Goal: Task Accomplishment & Management: Use online tool/utility

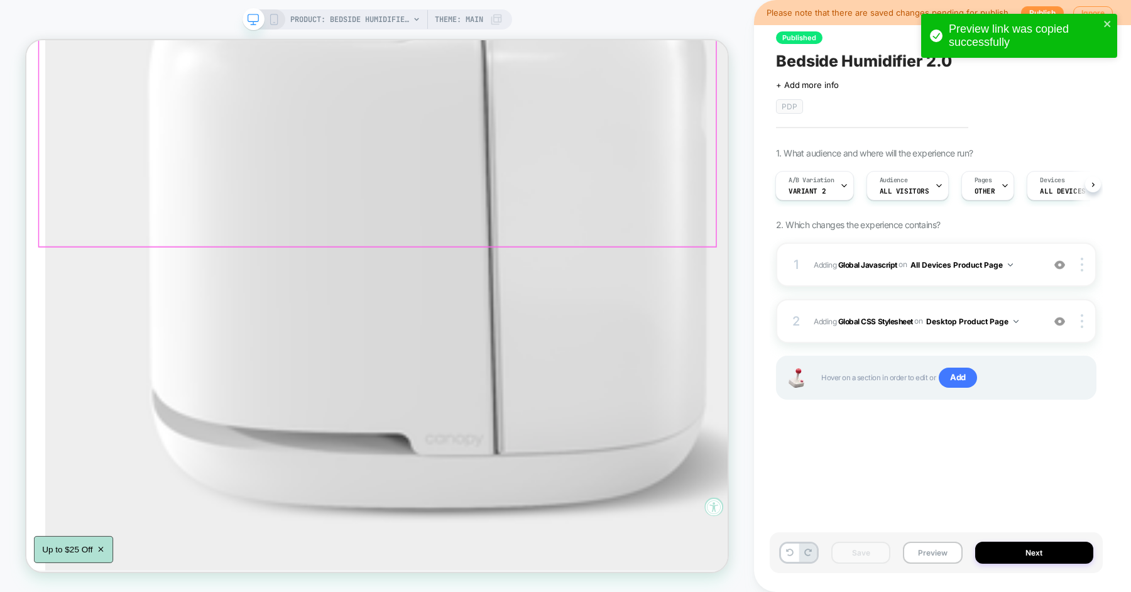
scroll to position [1861, 0]
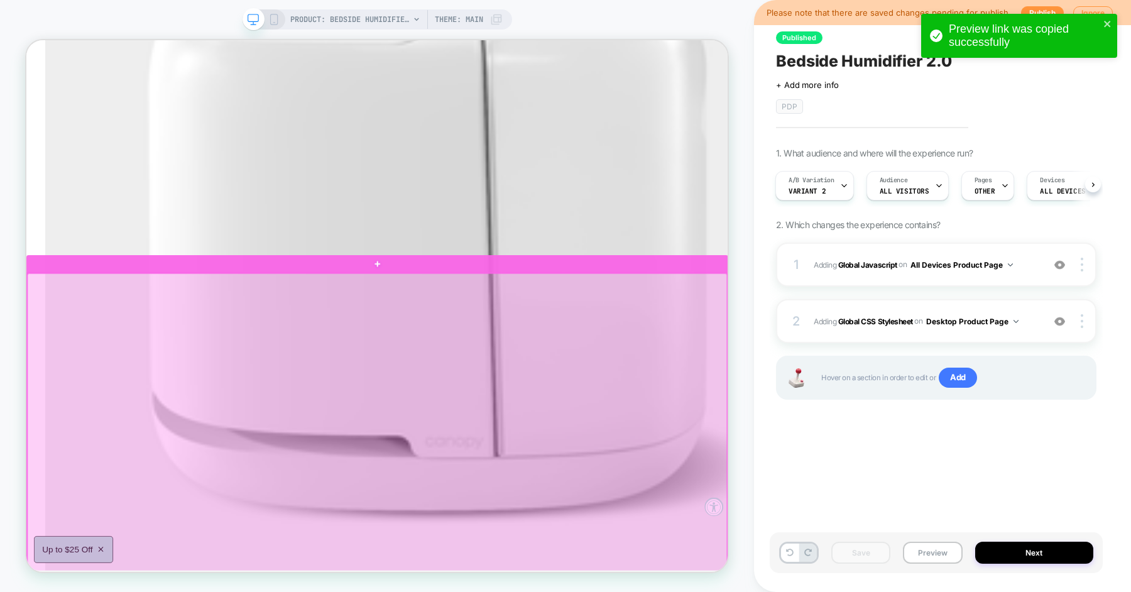
click at [529, 375] on div at bounding box center [494, 550] width 933 height 398
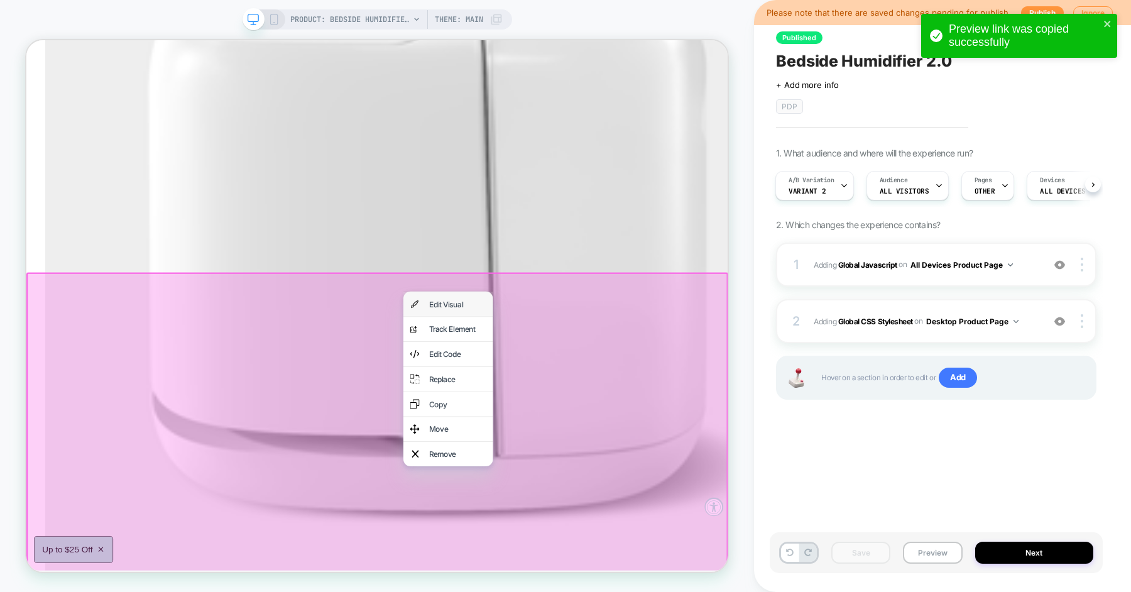
click at [554, 386] on div "Edit Visual" at bounding box center [588, 392] width 119 height 33
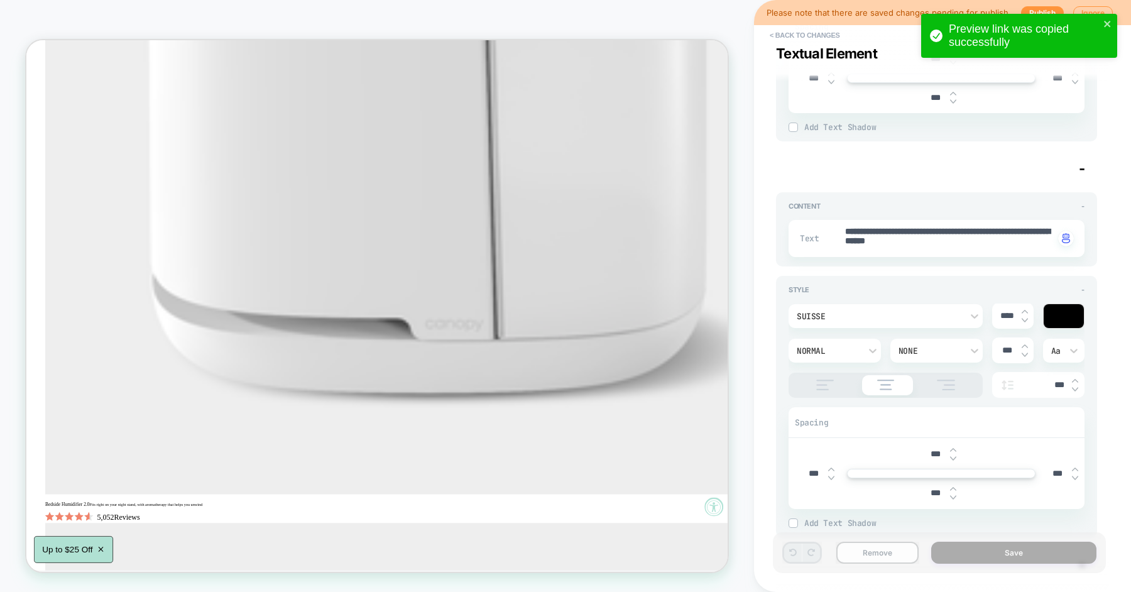
scroll to position [1987, 0]
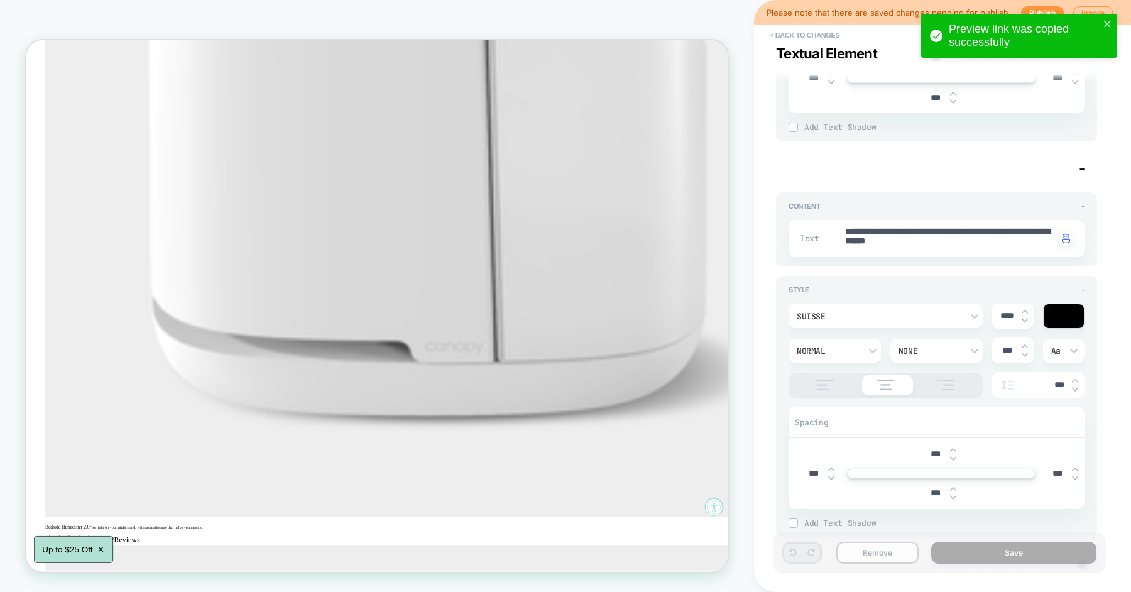
type textarea "*"
click at [808, 36] on button "< Back to changes" at bounding box center [805, 35] width 83 height 20
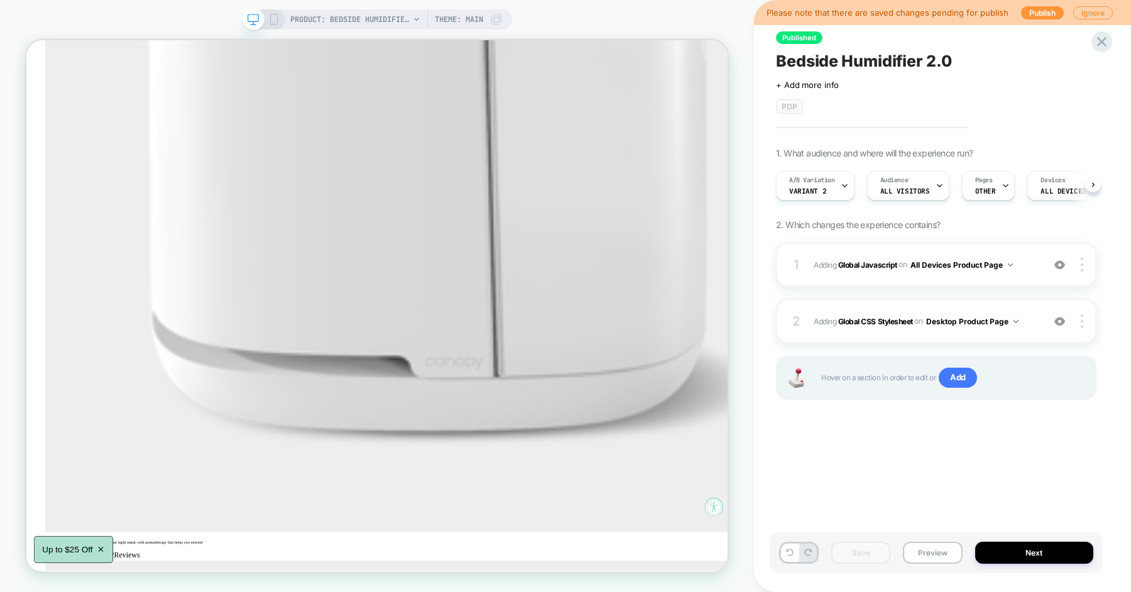
scroll to position [0, 1]
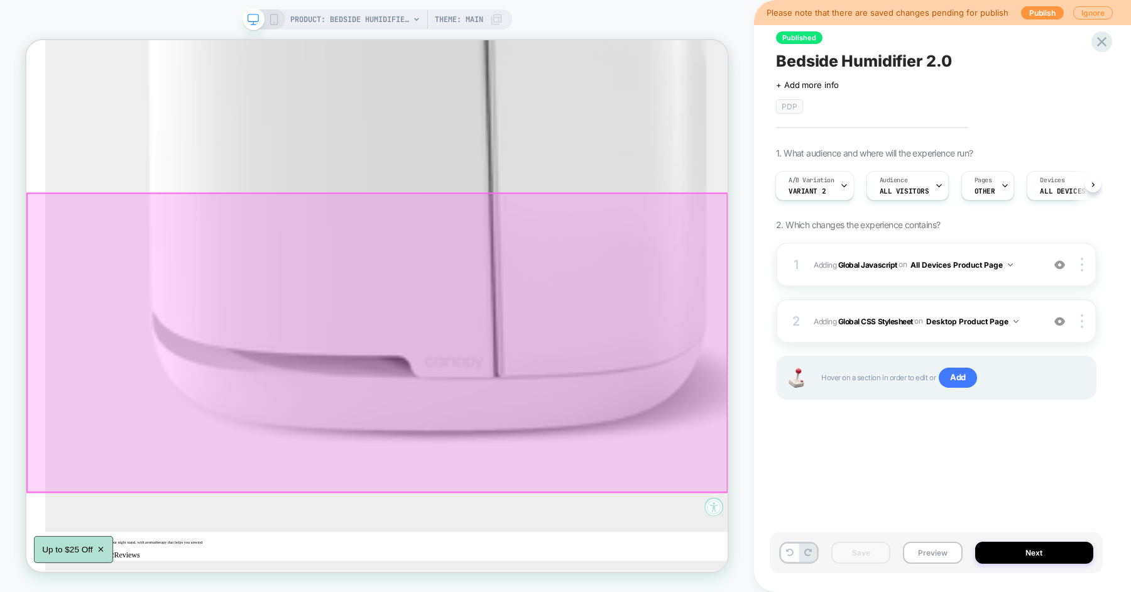
click at [559, 252] on div at bounding box center [494, 443] width 933 height 398
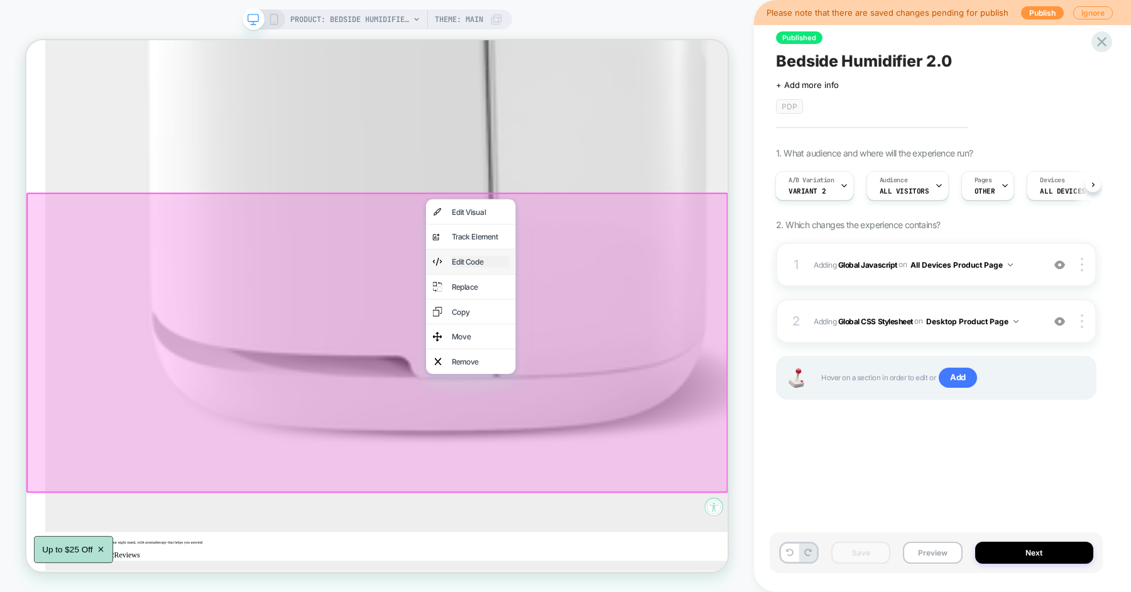
click at [605, 339] on div "Edit Code" at bounding box center [631, 335] width 77 height 15
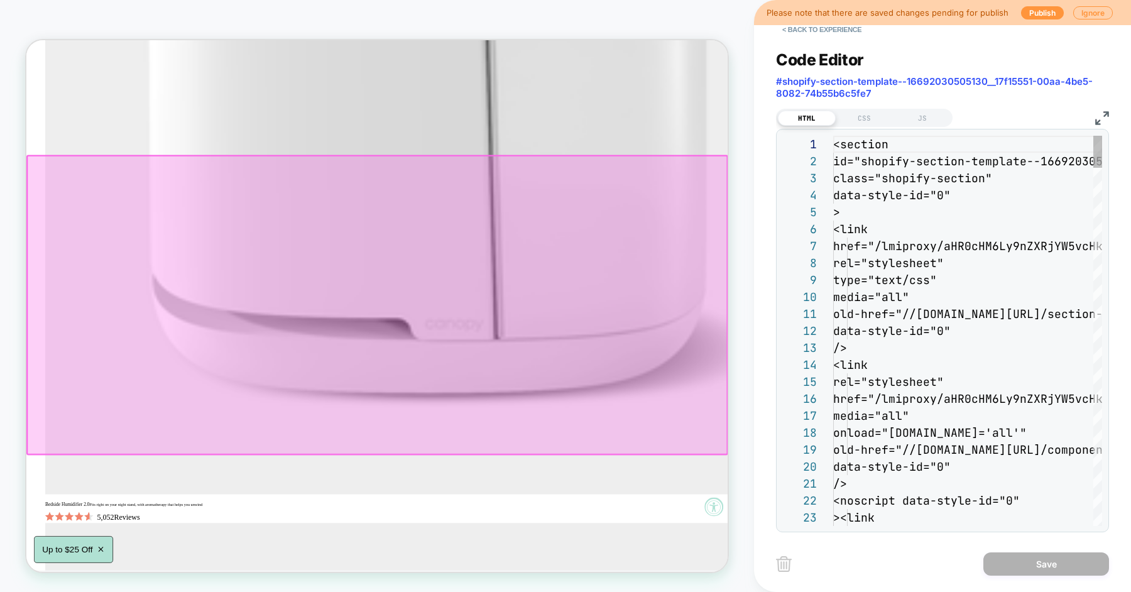
scroll to position [170, 0]
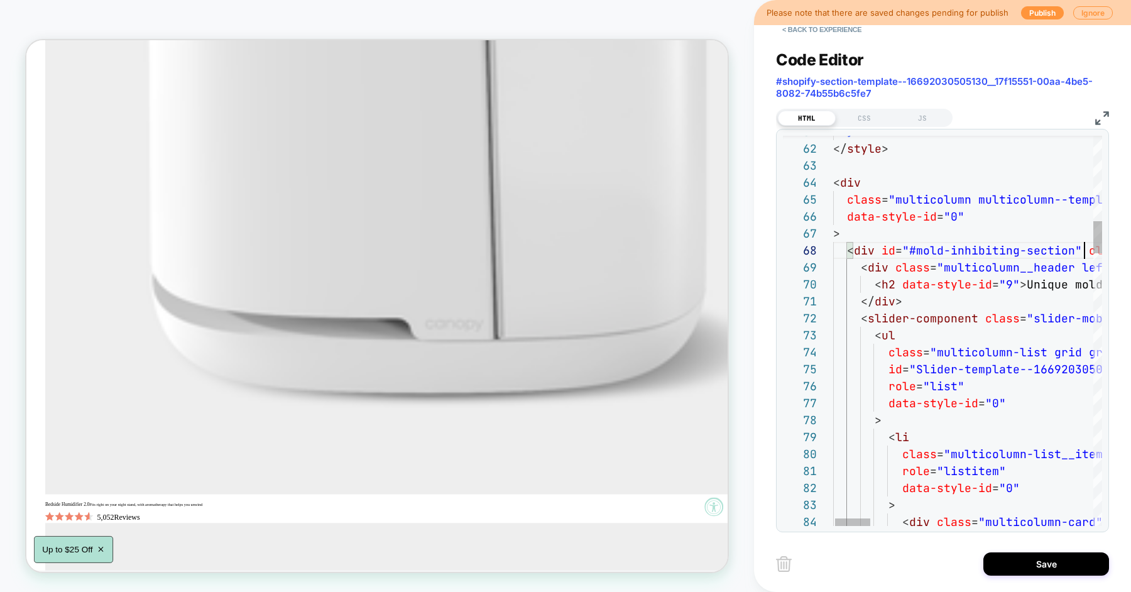
scroll to position [118, 265]
type textarea "**********"
click at [1036, 564] on button "Save" at bounding box center [1046, 563] width 126 height 23
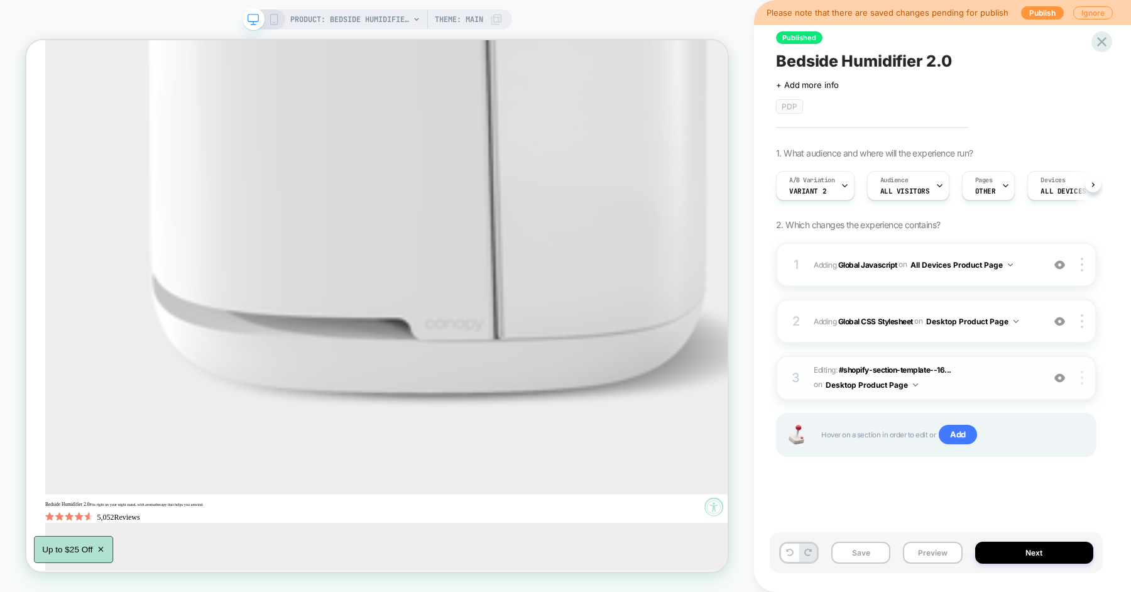
click at [1087, 375] on div at bounding box center [1084, 378] width 24 height 14
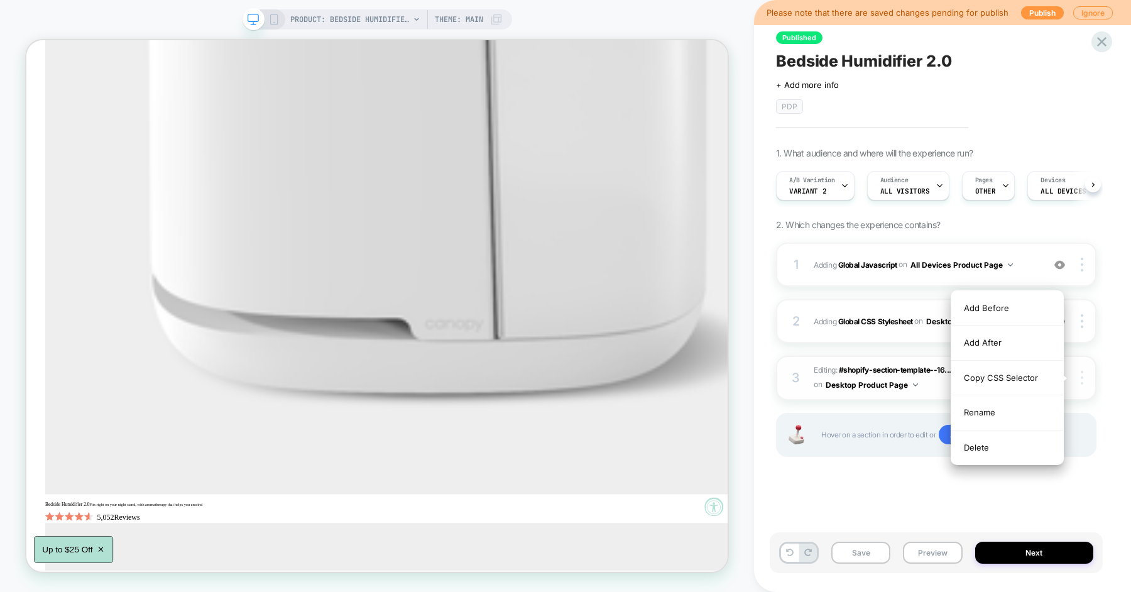
scroll to position [0, 1]
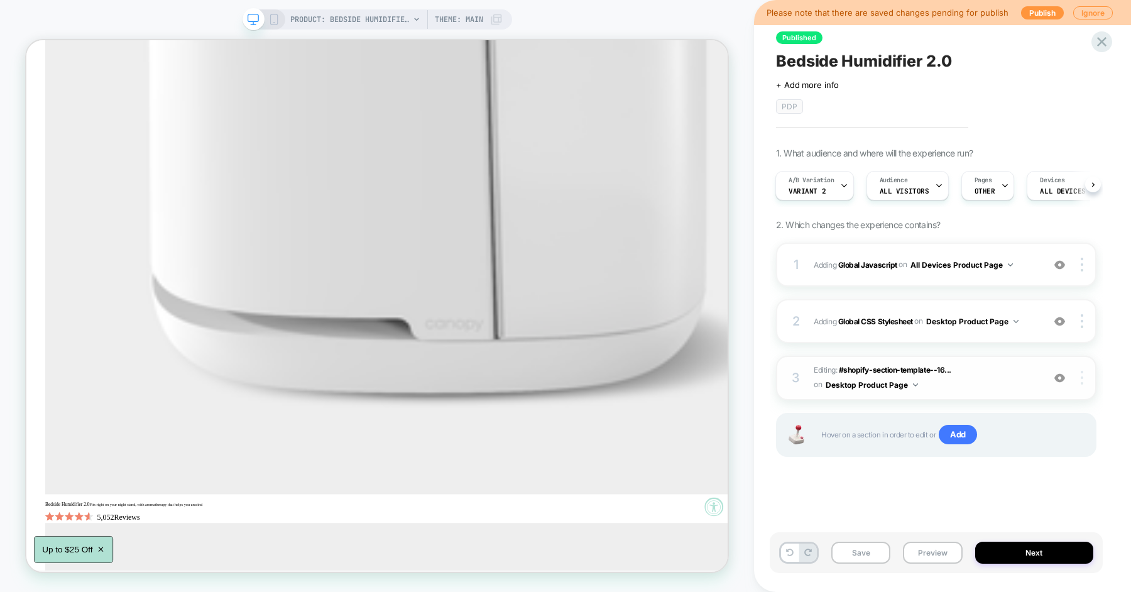
click at [1082, 376] on img at bounding box center [1082, 378] width 3 height 14
click at [889, 466] on div "1 Adding Global Javascript on All Devices Product Page Add Before Add After Tar…" at bounding box center [936, 366] width 320 height 246
click at [859, 549] on button "Save" at bounding box center [860, 553] width 59 height 22
click at [1082, 377] on img at bounding box center [1082, 378] width 3 height 14
click at [843, 466] on div "1 Adding Global Javascript on All Devices Product Page Add Before Add After Tar…" at bounding box center [936, 366] width 320 height 246
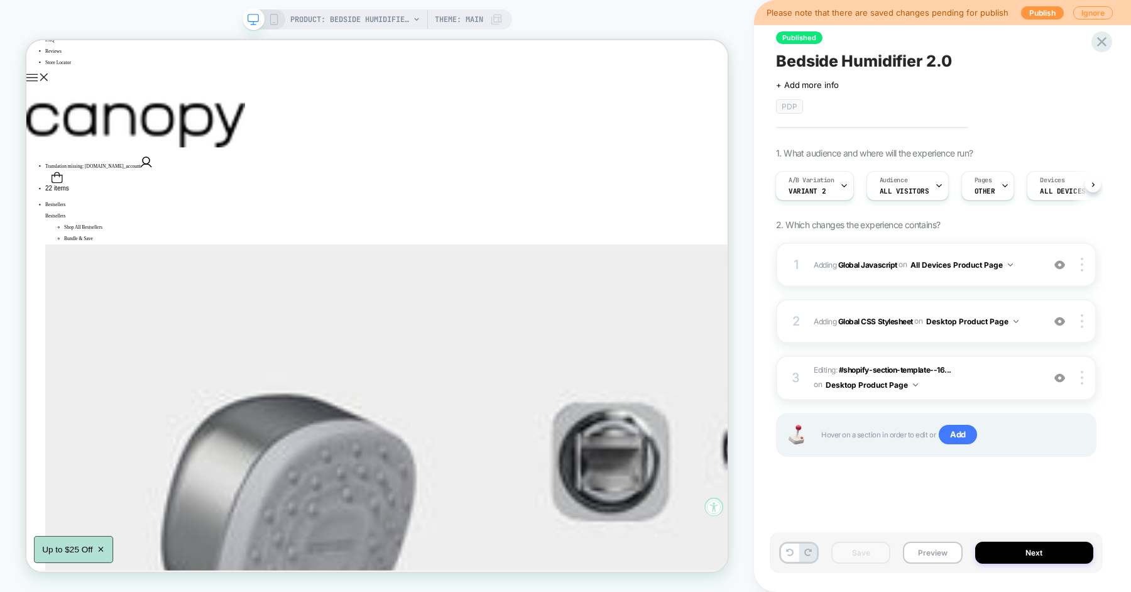
scroll to position [0, 0]
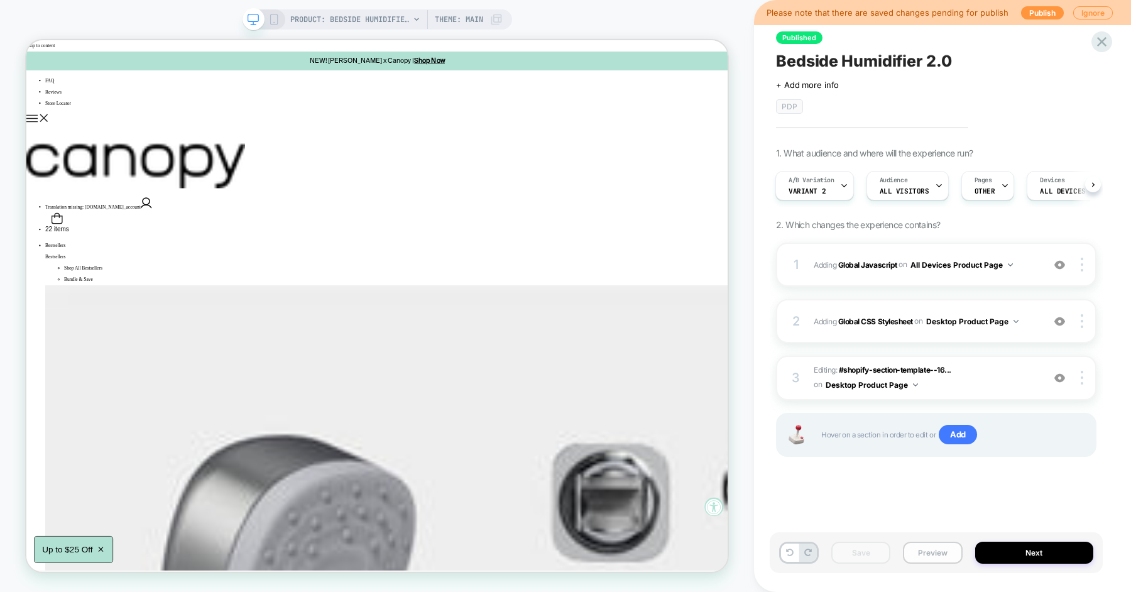
click at [930, 557] on button "Preview" at bounding box center [932, 553] width 59 height 22
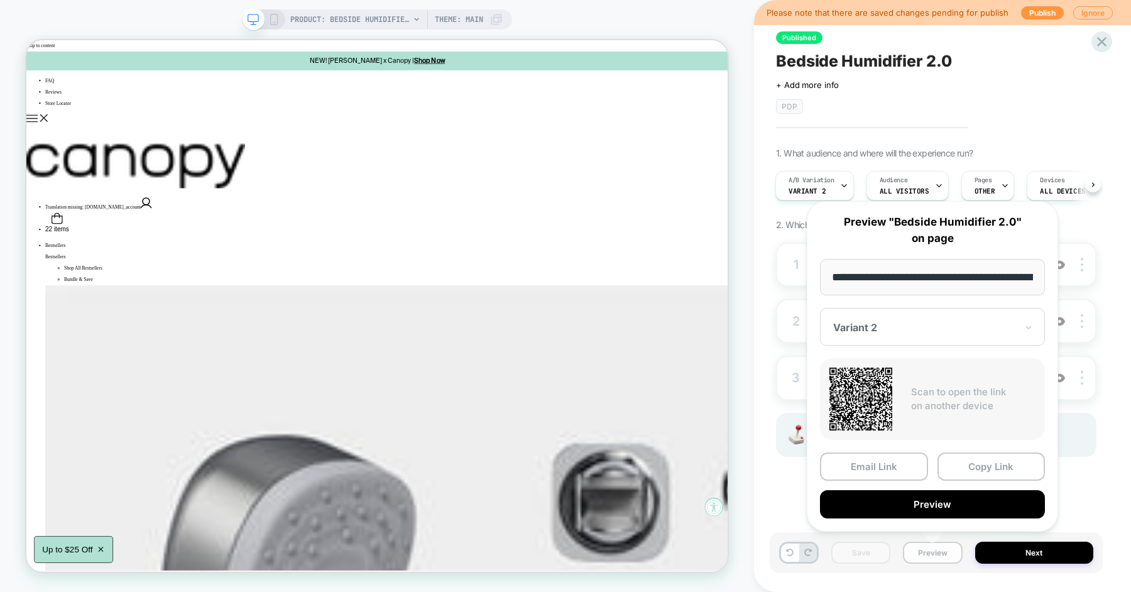
scroll to position [0, 89]
type input "**********"
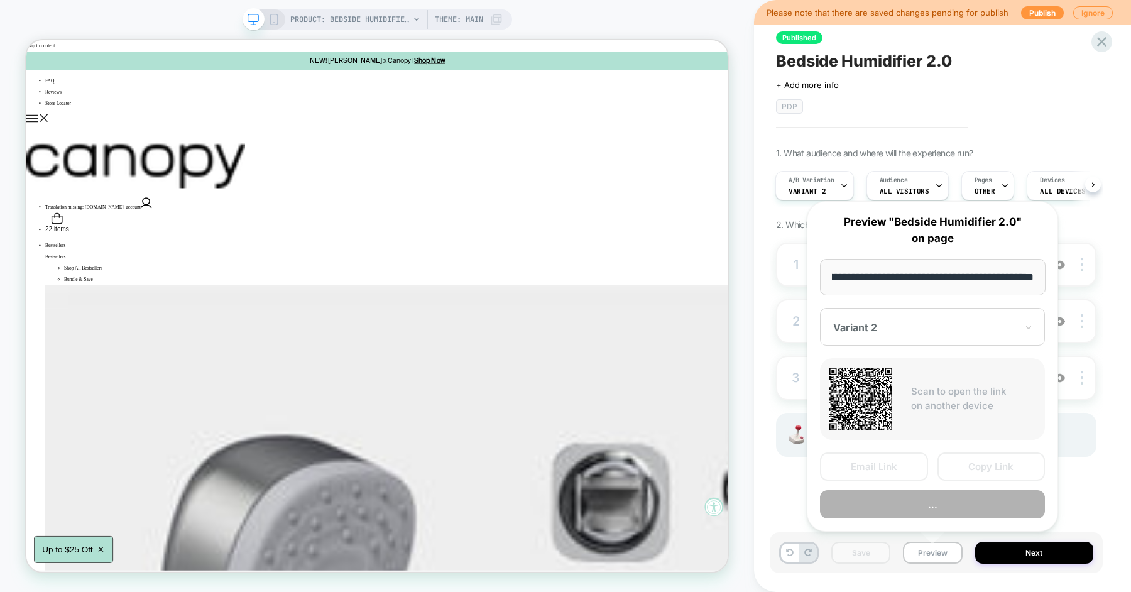
scroll to position [0, 164]
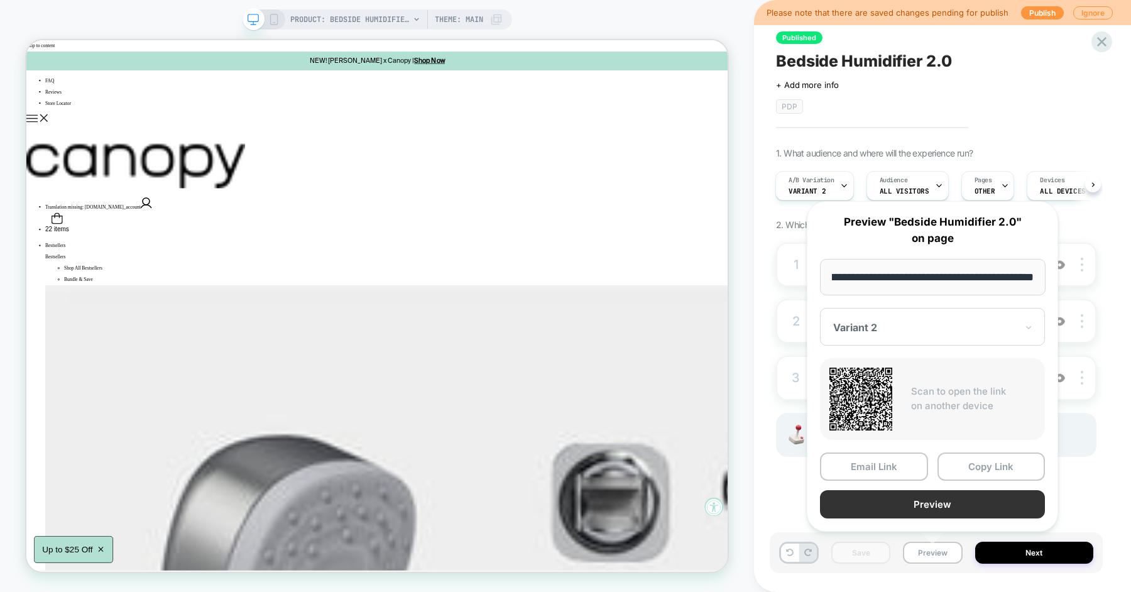
click at [942, 505] on button "Preview" at bounding box center [932, 504] width 225 height 28
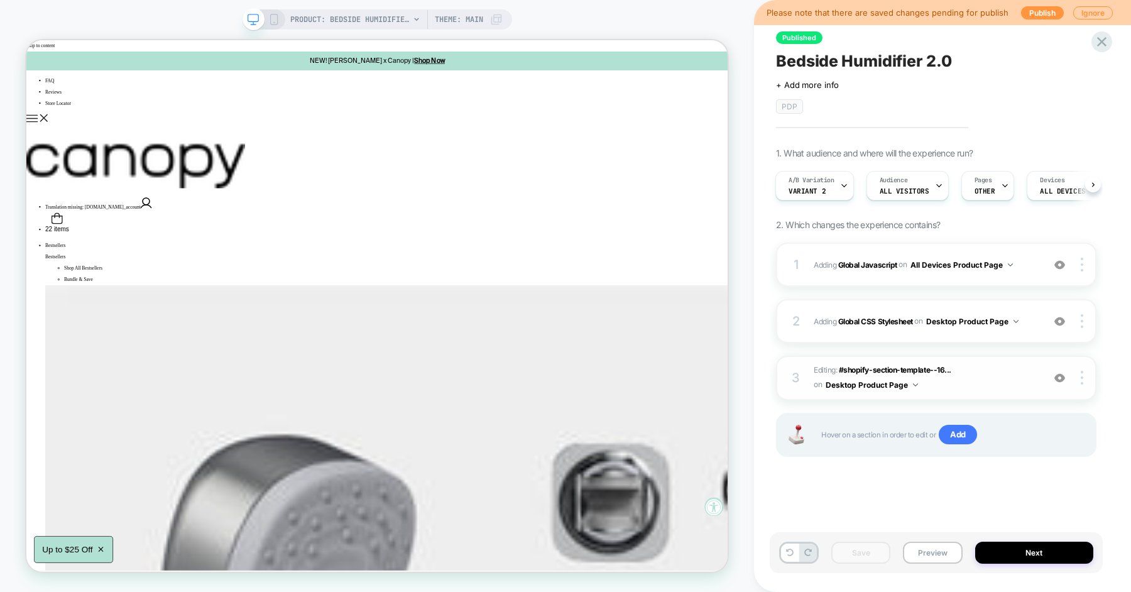
click at [998, 378] on span "Editing : #shopify-section-template--16... #shopify-section-template--166920305…" at bounding box center [925, 378] width 223 height 30
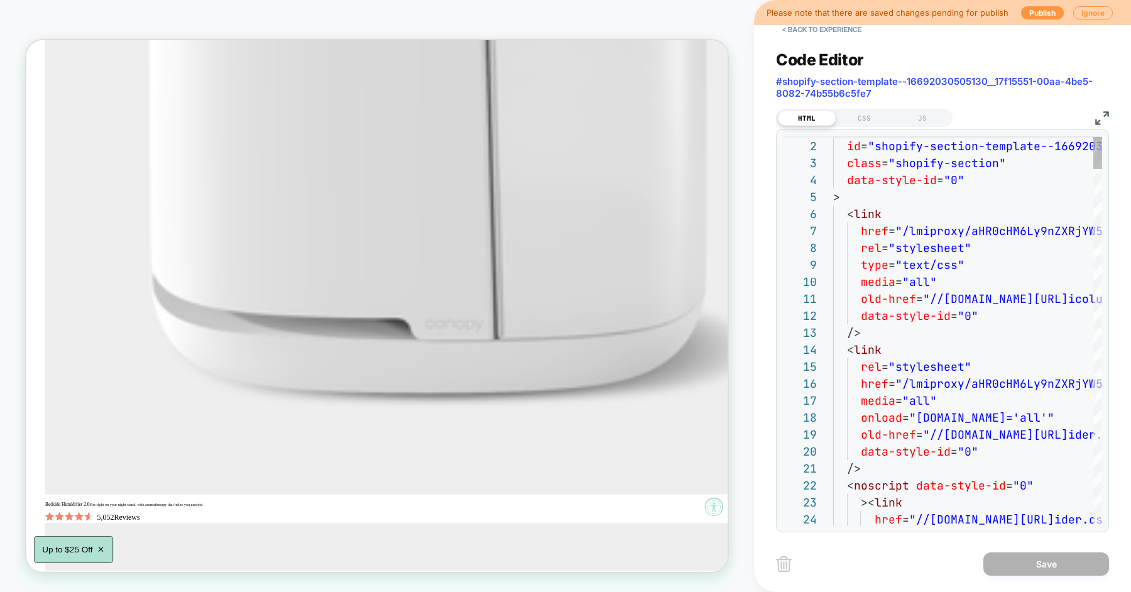
scroll to position [170, 0]
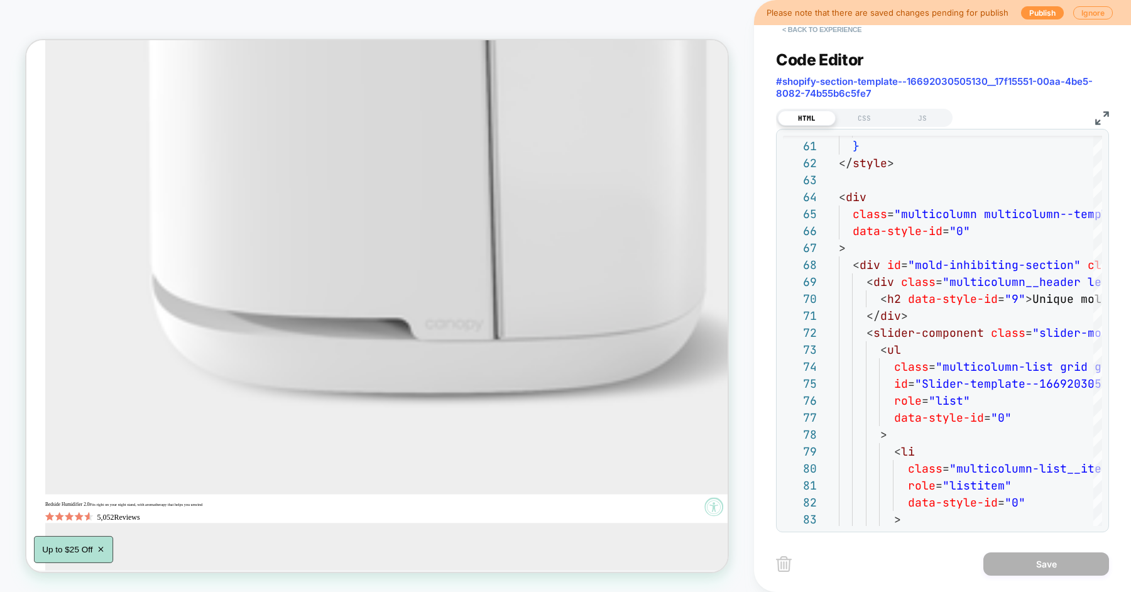
click at [836, 30] on button "< Back to experience" at bounding box center [822, 29] width 92 height 20
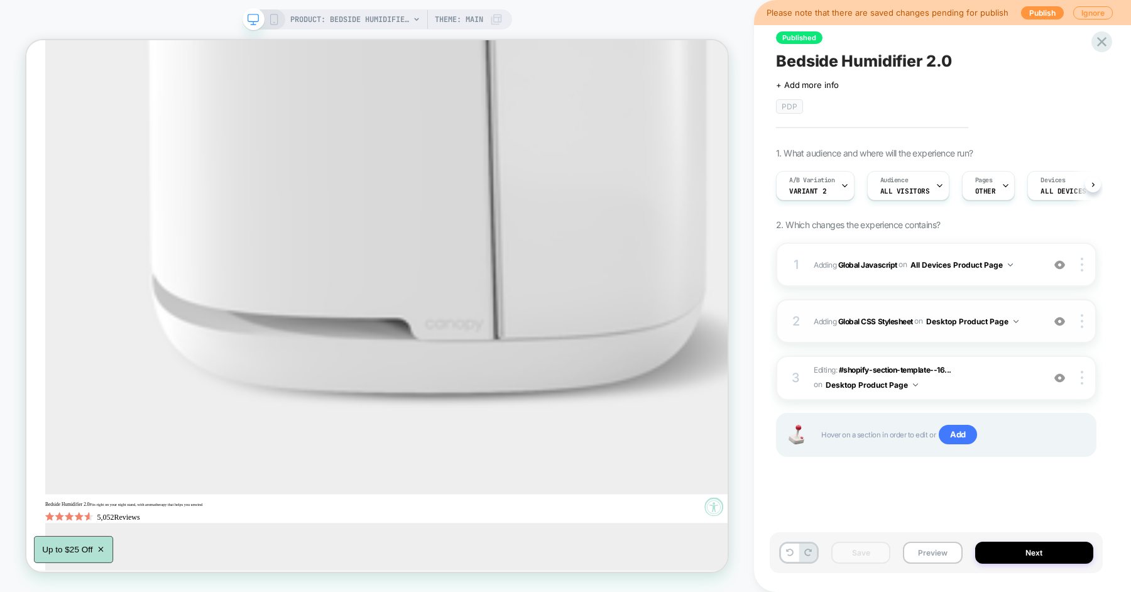
scroll to position [0, 1]
click at [273, 15] on icon at bounding box center [273, 19] width 11 height 11
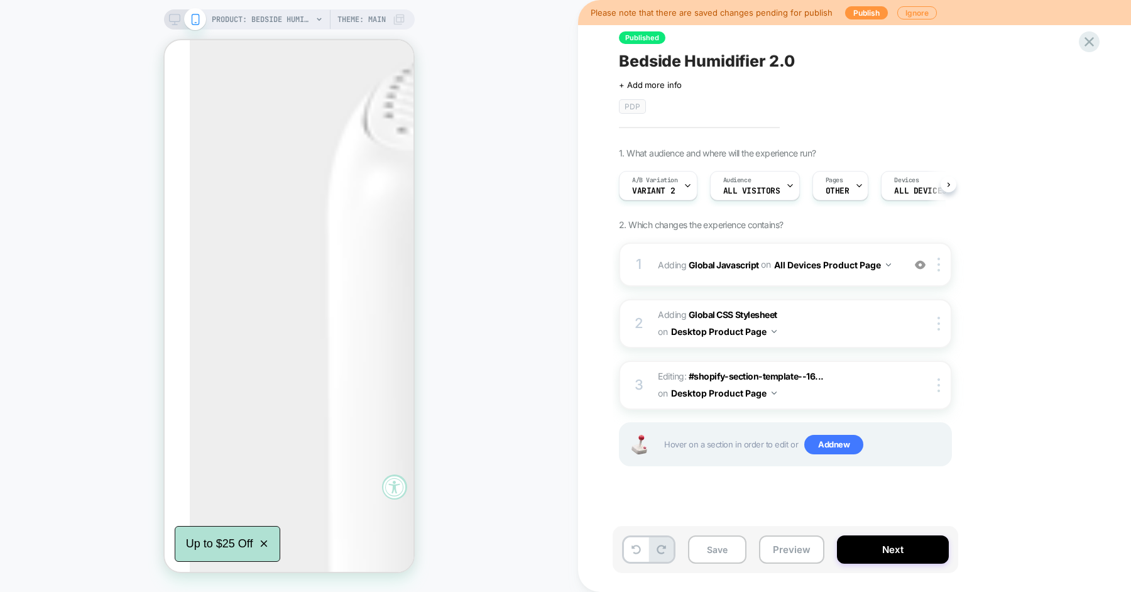
scroll to position [0, 1]
click at [938, 385] on img at bounding box center [939, 385] width 3 height 14
click at [791, 495] on div "1 Adding Global Javascript on All Devices Product Page Add Before Add After Tar…" at bounding box center [785, 370] width 333 height 255
click at [764, 393] on button "Desktop Product Page" at bounding box center [724, 393] width 106 height 18
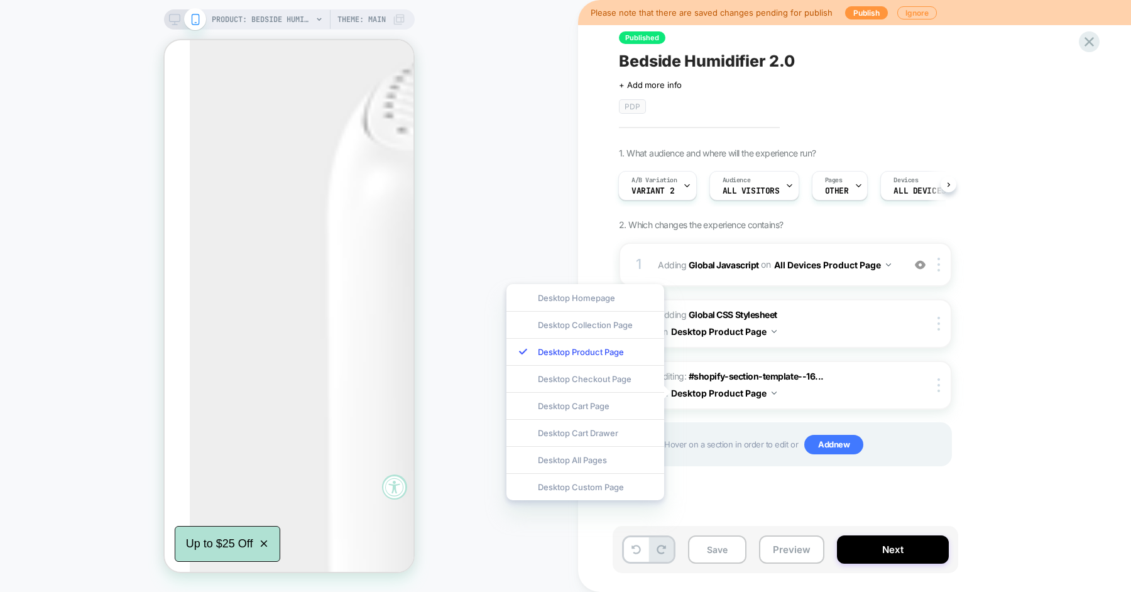
click at [1022, 376] on div "1. What audience and where will the experience run? A/B Variation Variant 2 Aud…" at bounding box center [848, 323] width 459 height 350
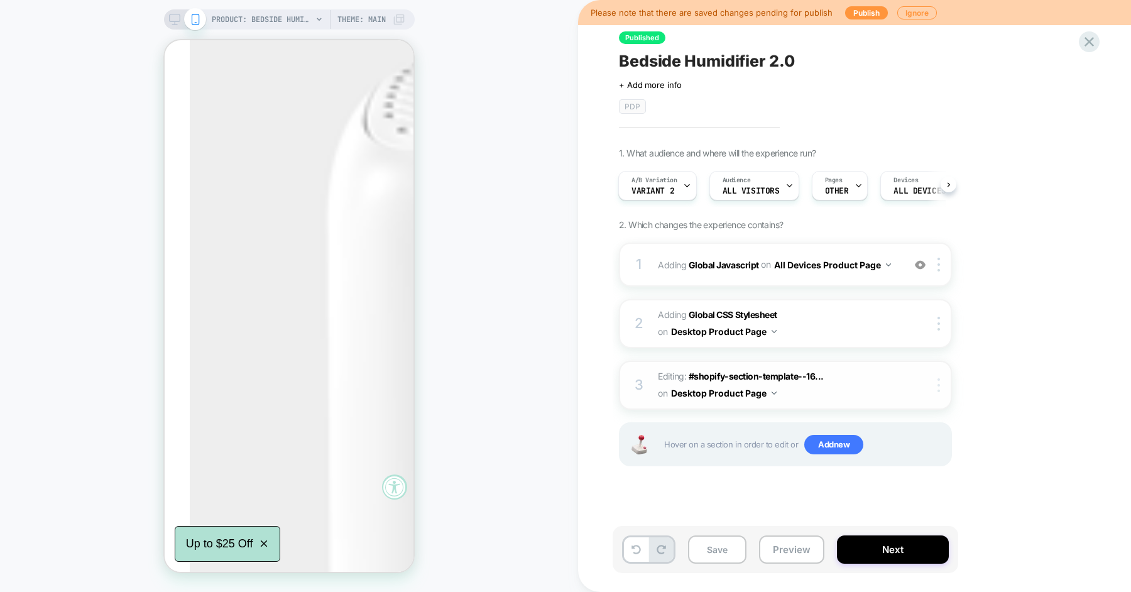
click at [941, 385] on div at bounding box center [941, 385] width 21 height 14
click at [939, 385] on img at bounding box center [939, 385] width 3 height 14
click at [994, 348] on div "1. What audience and where will the experience run? A/B Variation Variant 2 Aud…" at bounding box center [848, 323] width 459 height 350
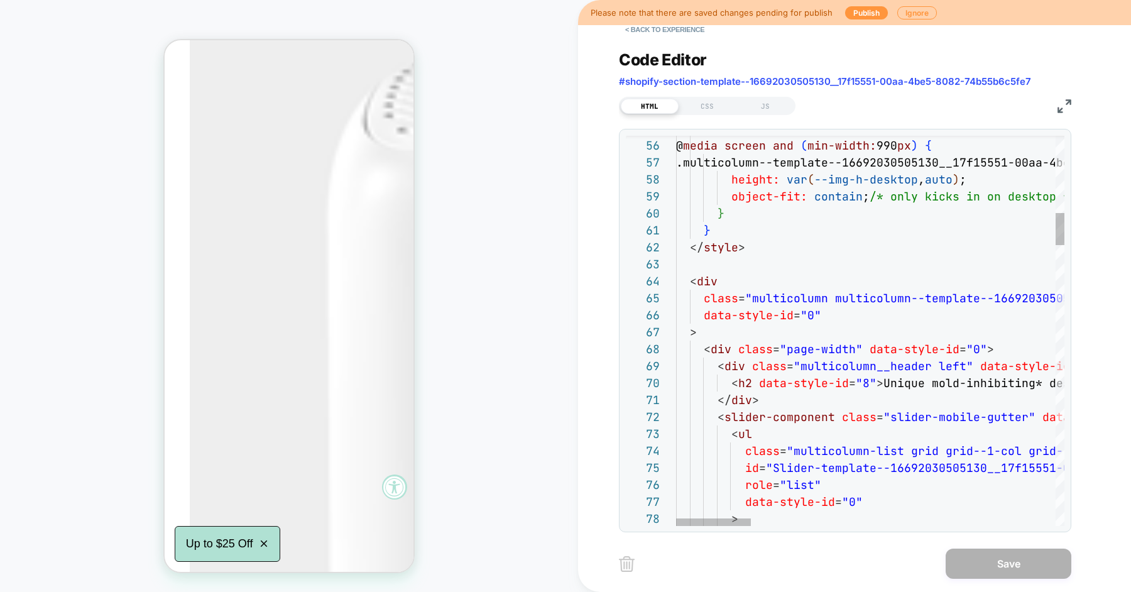
scroll to position [85, 142]
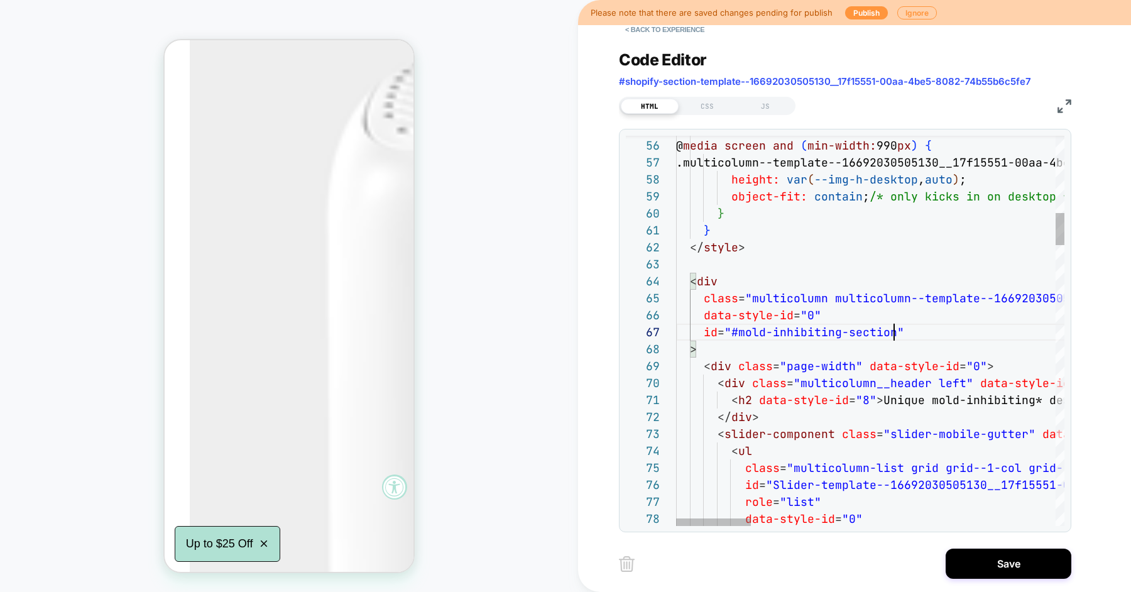
scroll to position [101, 217]
type textarea "**********"
click at [1012, 555] on button "Save" at bounding box center [1009, 564] width 126 height 30
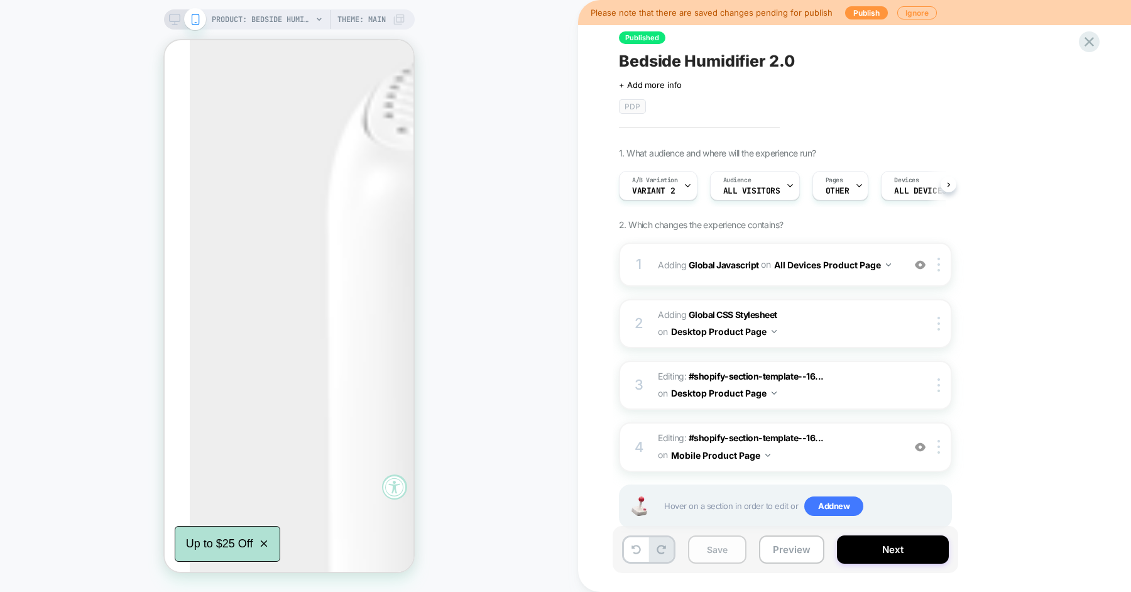
scroll to position [0, 1]
click at [715, 559] on button "Save" at bounding box center [717, 549] width 58 height 28
click at [785, 550] on button "Preview" at bounding box center [791, 549] width 65 height 28
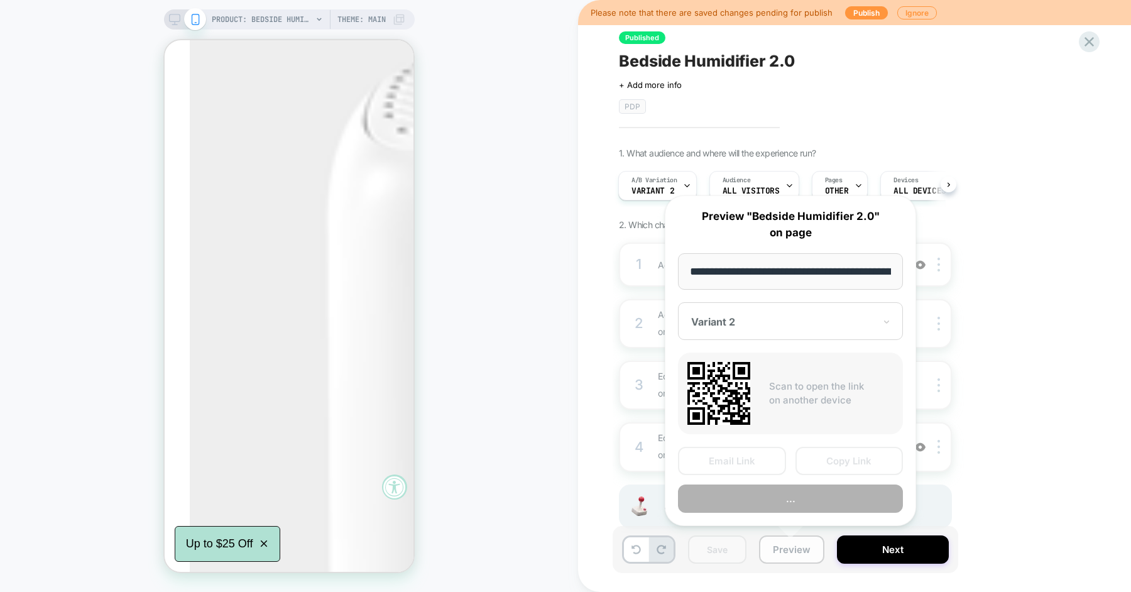
scroll to position [0, 89]
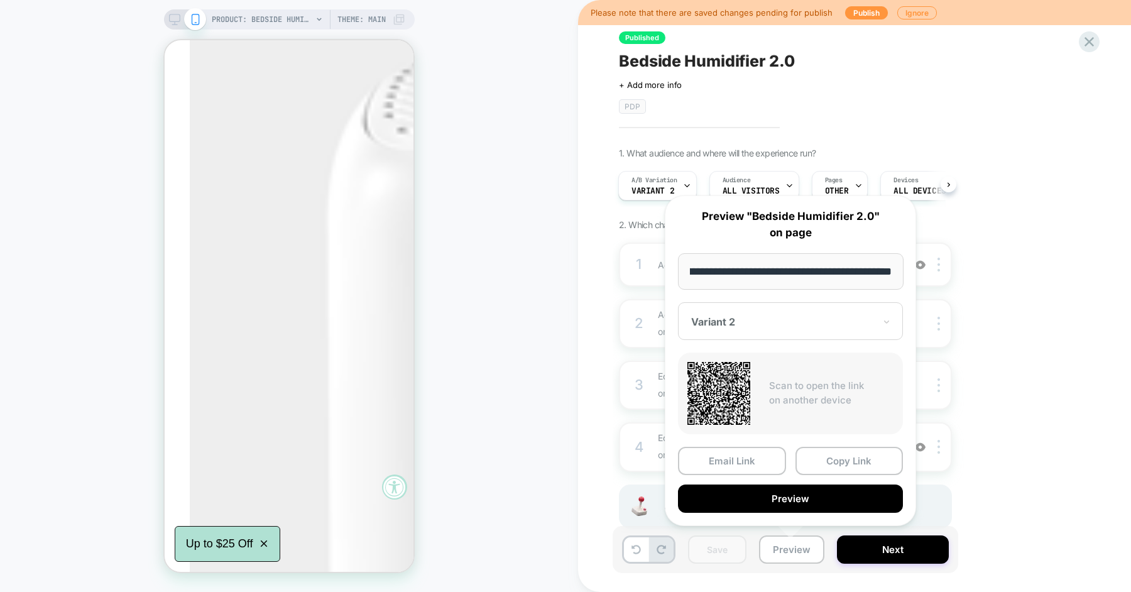
type input "**********"
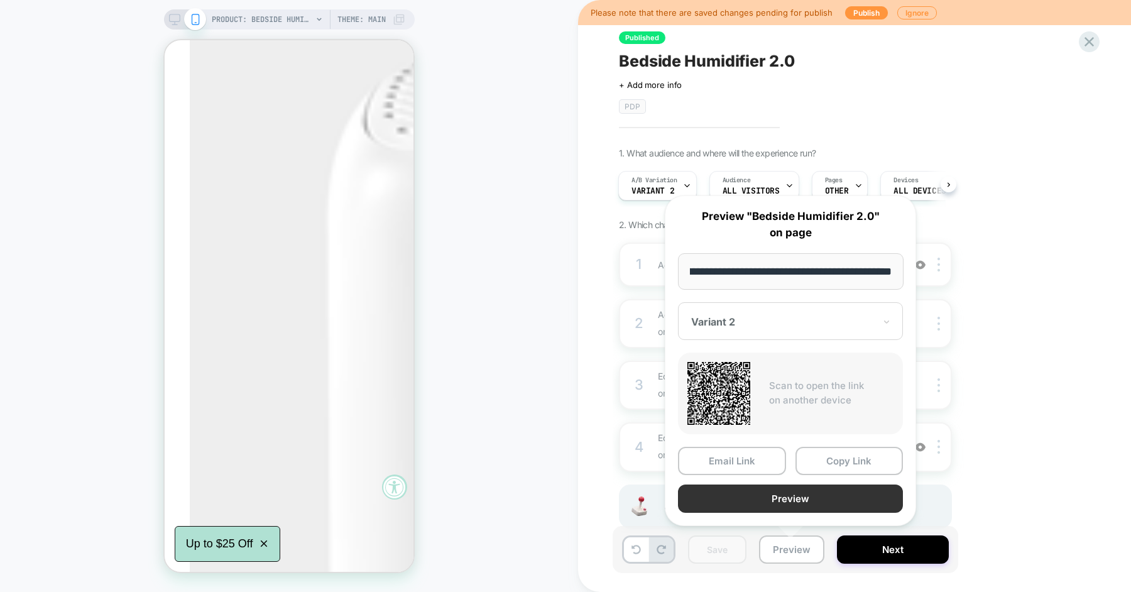
click at [791, 498] on button "Preview" at bounding box center [790, 499] width 225 height 28
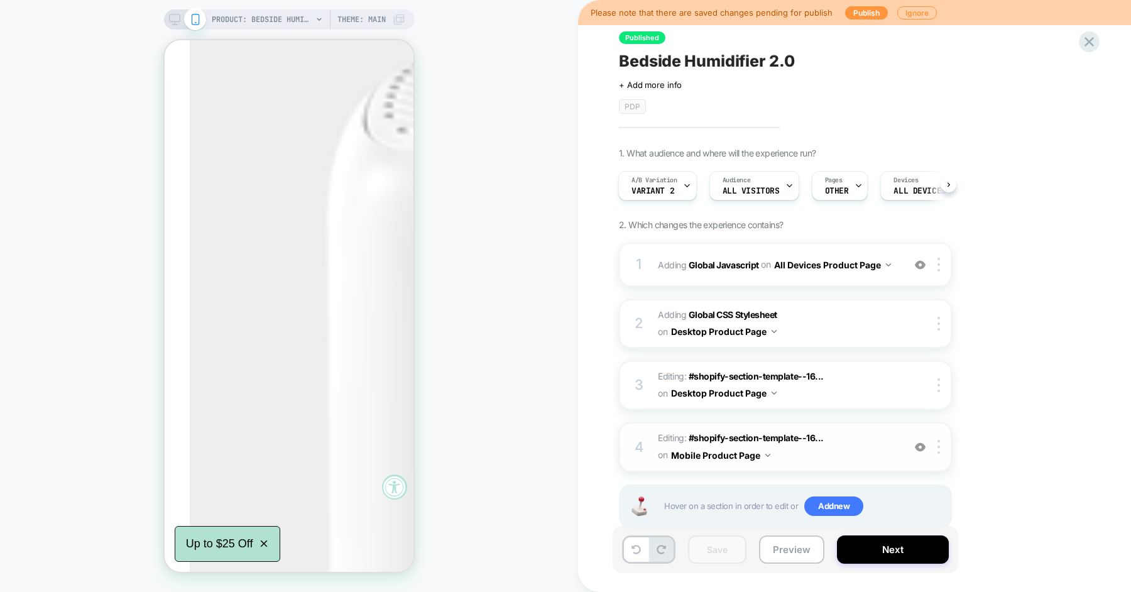
scroll to position [28, 0]
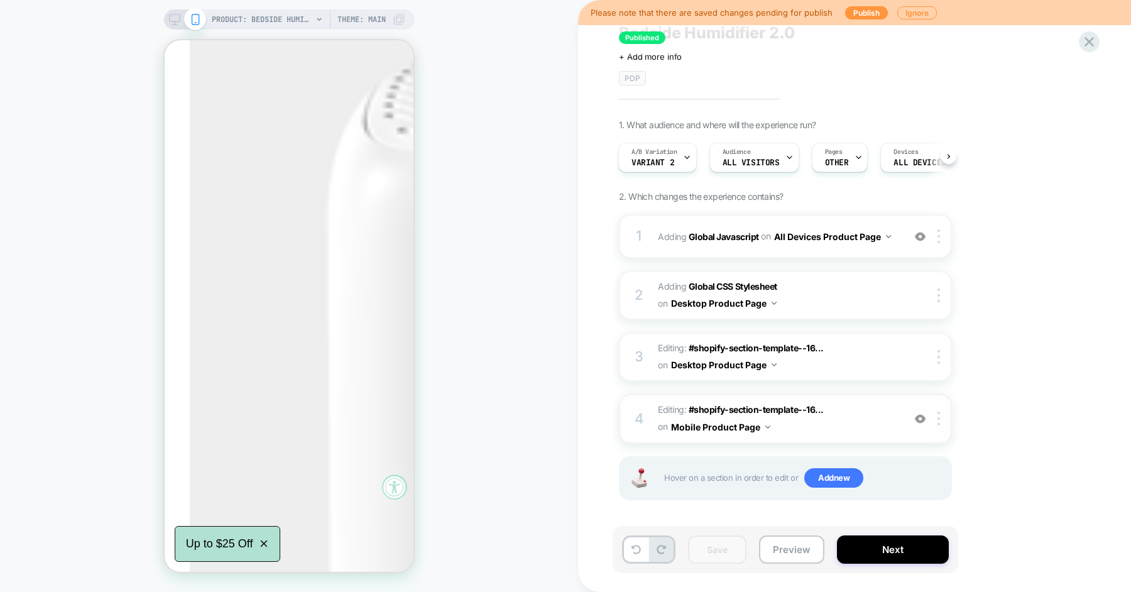
click at [855, 410] on span "Editing : #shopify-section-template--16... #shopify-section-template--166920305…" at bounding box center [777, 419] width 239 height 34
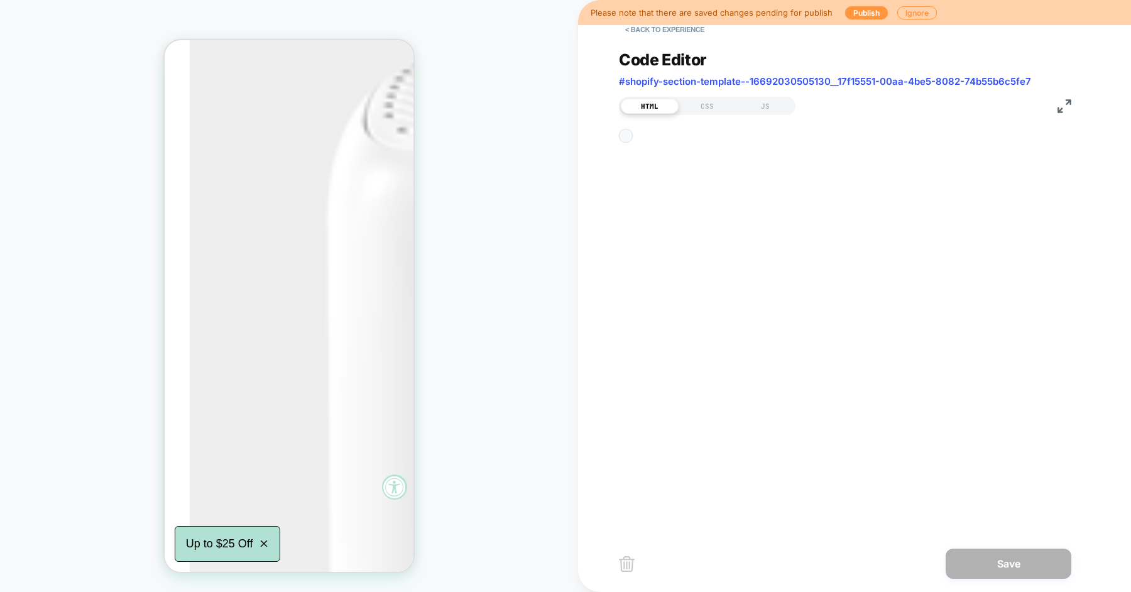
scroll to position [170, 0]
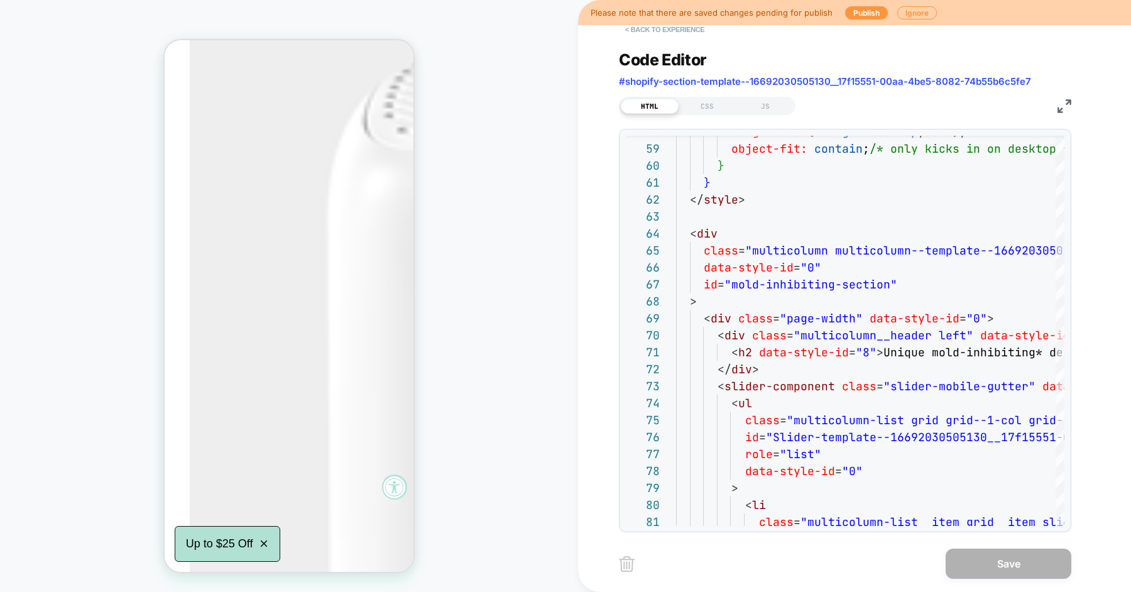
click at [674, 32] on button "< Back to experience" at bounding box center [665, 29] width 92 height 20
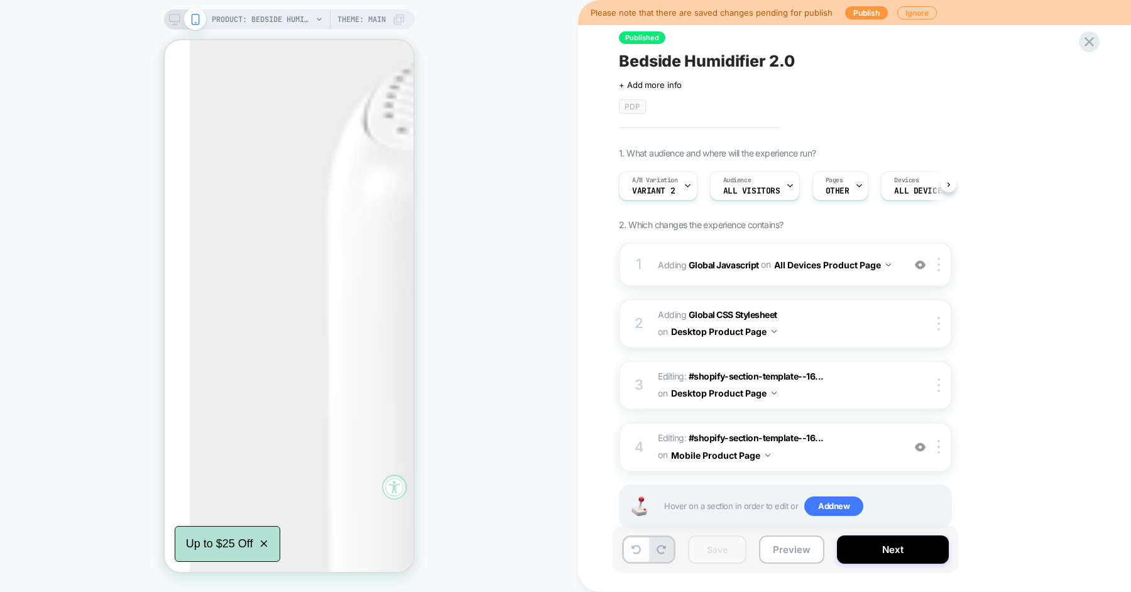
scroll to position [0, 1]
click at [62, 172] on div "PRODUCT: Bedside Humidifier 2.0 [canopy] PRODUCT: Bedside Humidifier 2.0 [canop…" at bounding box center [289, 296] width 578 height 567
click at [498, 197] on div "PRODUCT: Bedside Humidifier 2.0 [canopy] PRODUCT: Bedside Humidifier 2.0 [canop…" at bounding box center [289, 296] width 578 height 567
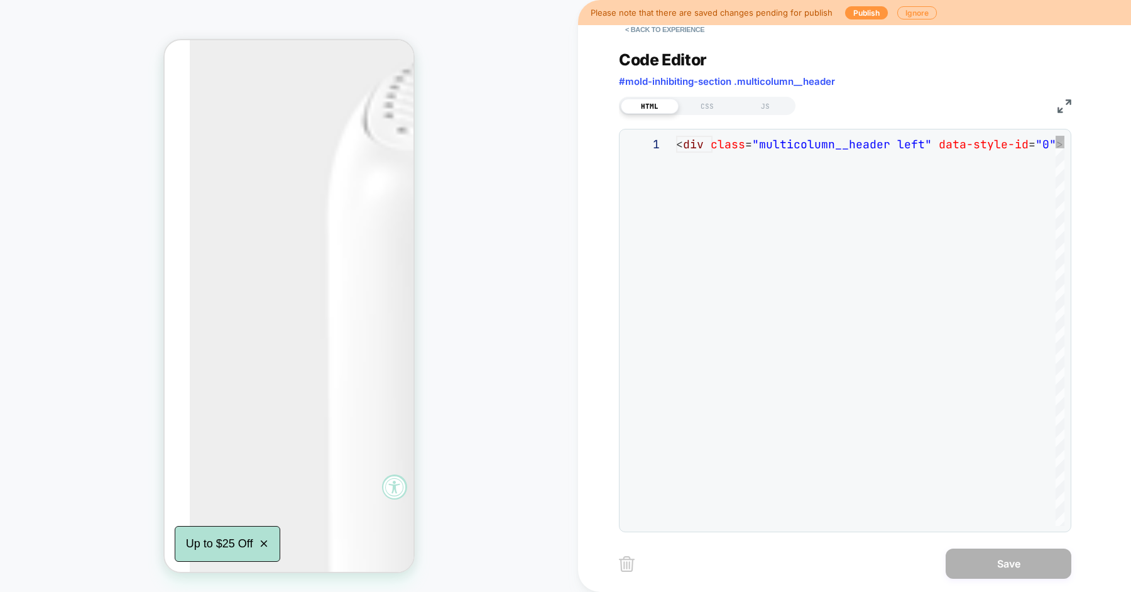
scroll to position [51, 0]
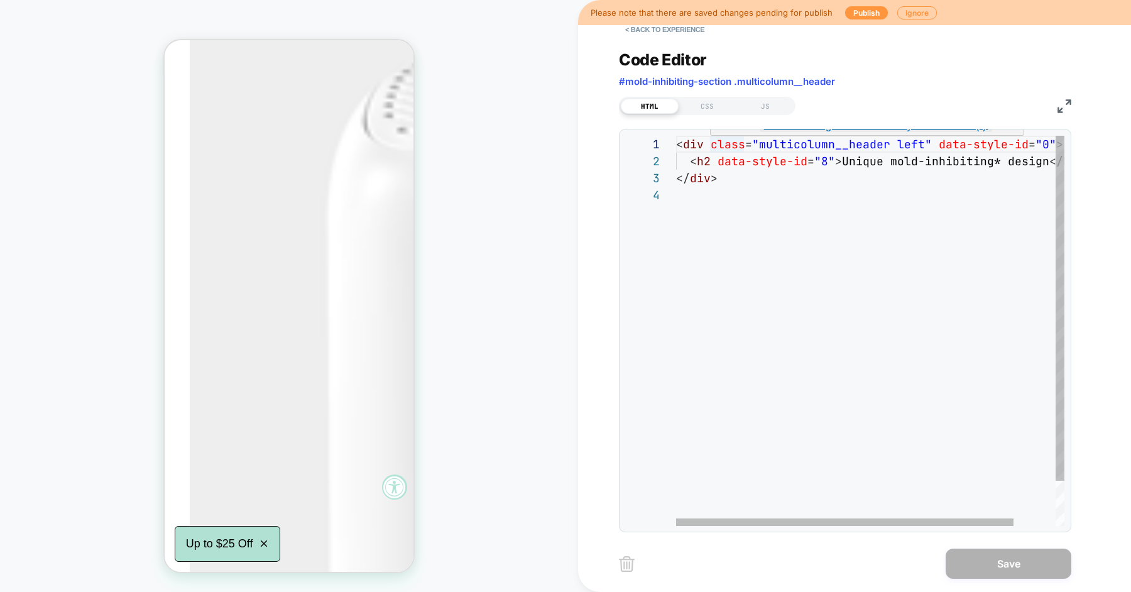
click at [712, 143] on div "< div class = "multicolumn__header left" data-style-id = "0" > < h2 data-style-…" at bounding box center [894, 356] width 436 height 441
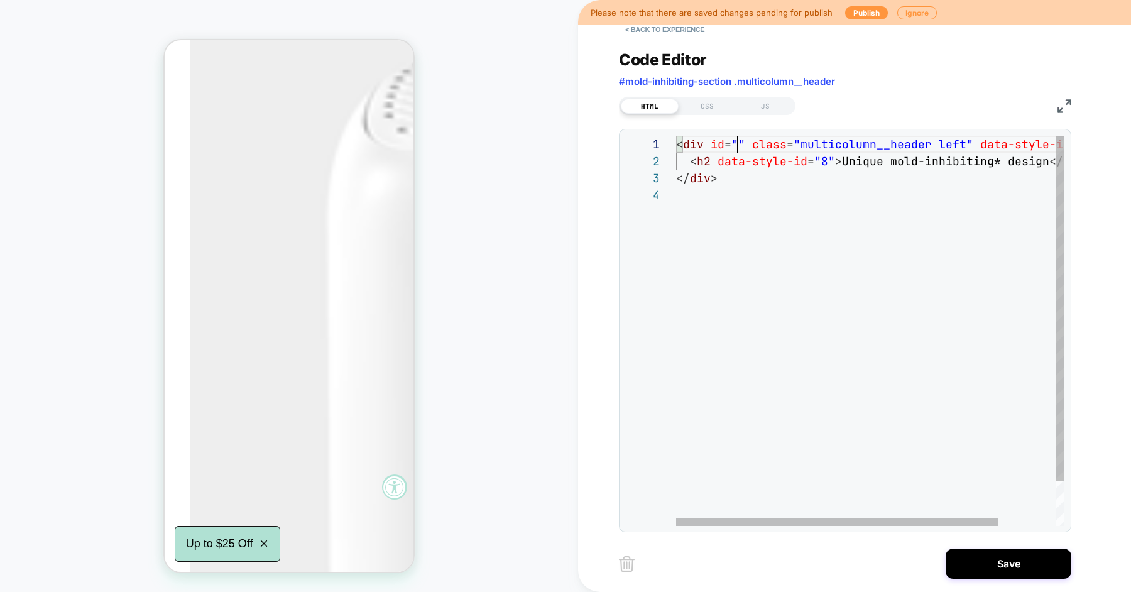
scroll to position [0, 224]
click at [739, 140] on div "< div id = "#mold-inhibiting-section" class = "multicolumn__header left" data-s…" at bounding box center [986, 356] width 620 height 441
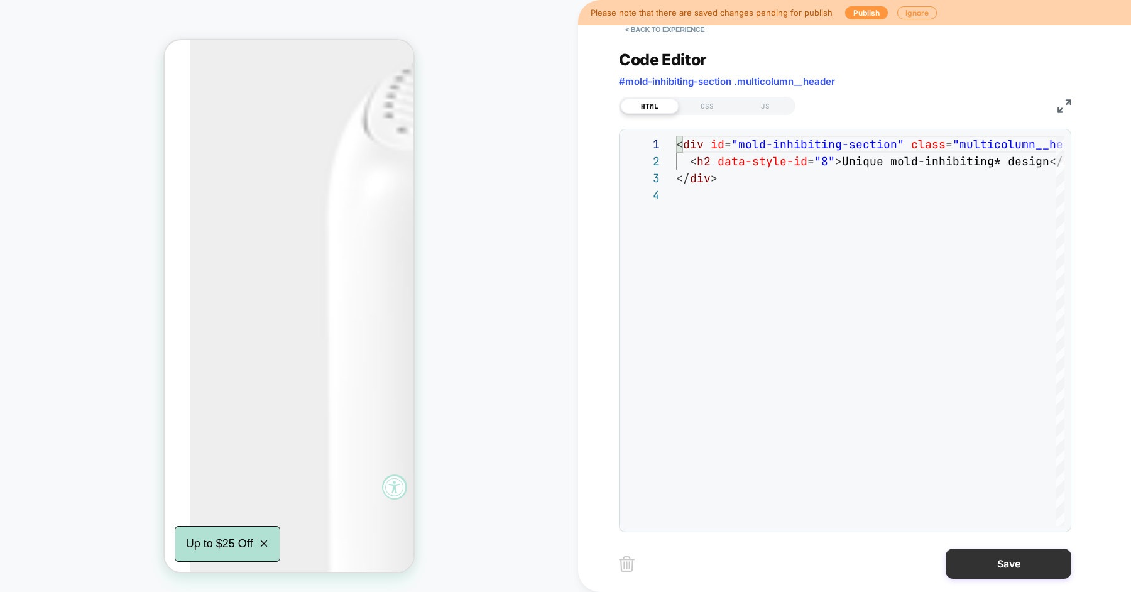
type textarea "**********"
click at [998, 566] on button "Save" at bounding box center [1009, 564] width 126 height 30
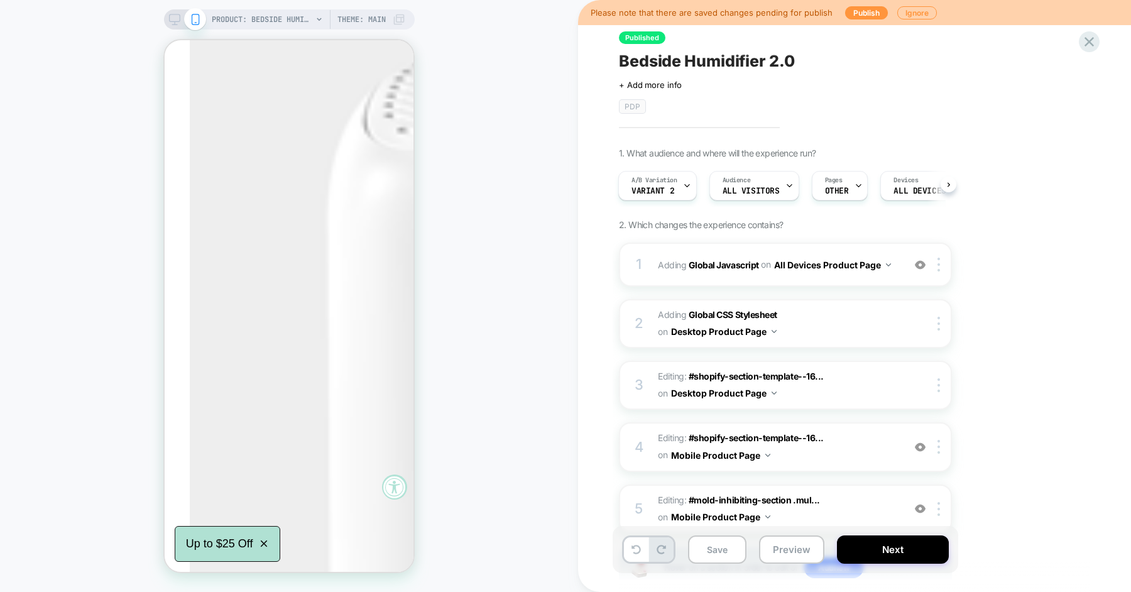
scroll to position [90, 0]
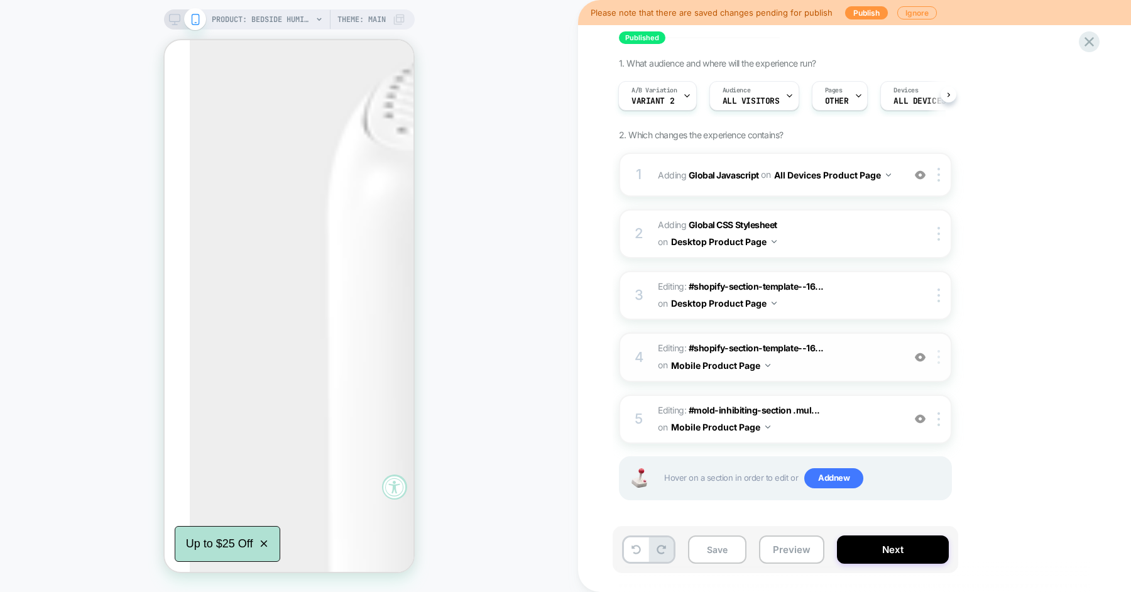
click at [938, 360] on img at bounding box center [939, 357] width 3 height 14
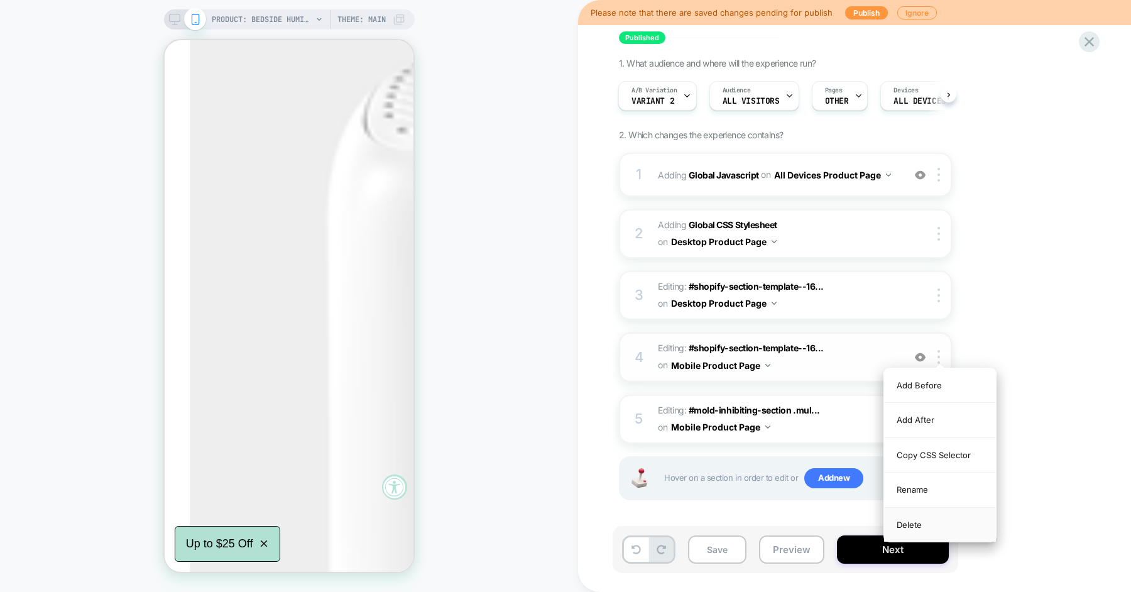
click at [923, 515] on div "Delete" at bounding box center [940, 525] width 112 height 34
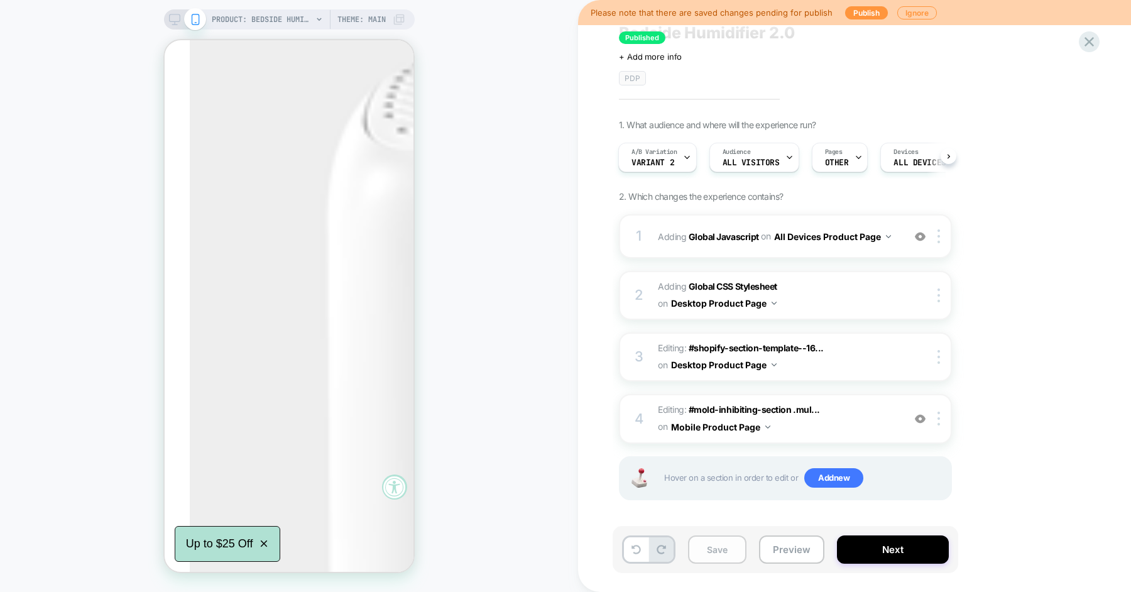
click at [720, 554] on button "Save" at bounding box center [717, 549] width 58 height 28
click at [936, 354] on div at bounding box center [941, 357] width 21 height 14
click at [1002, 305] on div "1. What audience and where will the experience run? A/B Variation Variant 2 Aud…" at bounding box center [848, 325] width 459 height 412
click at [935, 422] on div at bounding box center [941, 419] width 21 height 14
click at [939, 422] on img at bounding box center [939, 419] width 3 height 14
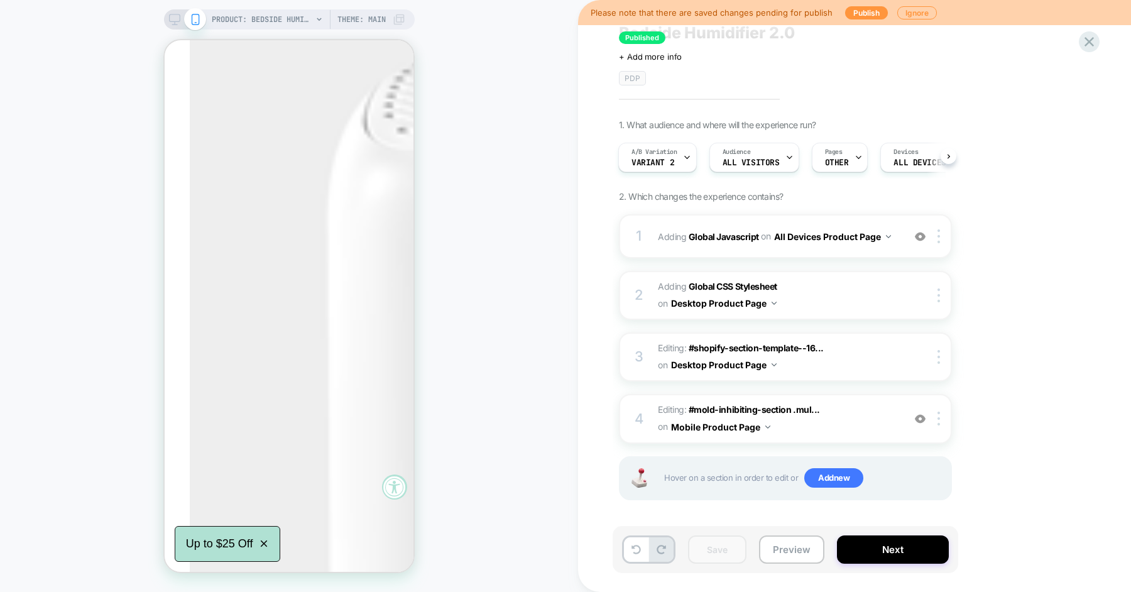
click at [174, 21] on rect at bounding box center [174, 17] width 11 height 7
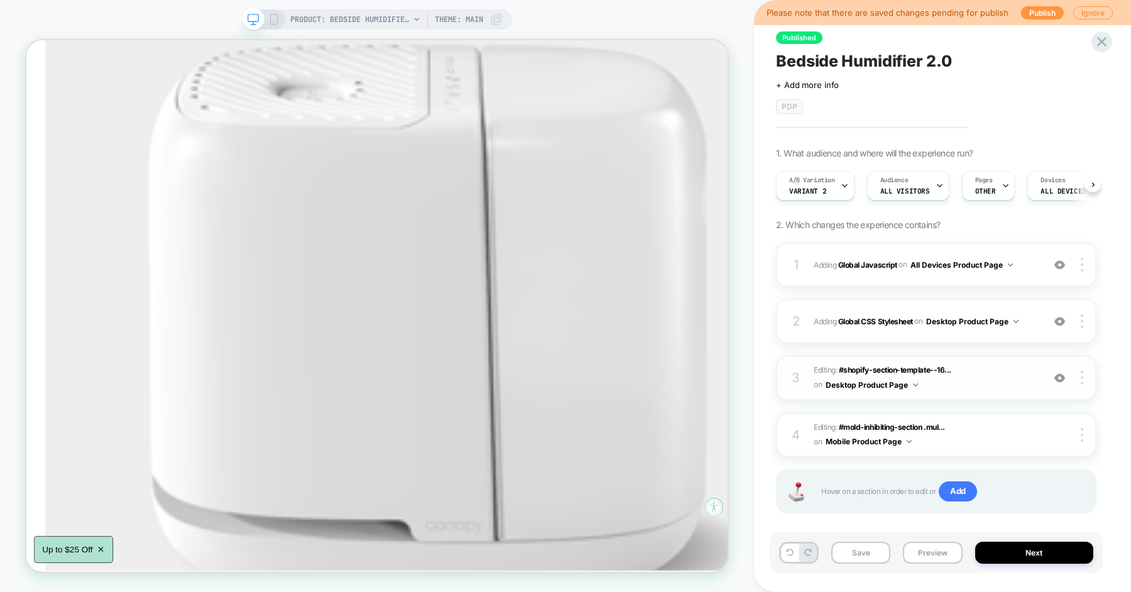
scroll to position [0, 1]
click at [1085, 384] on div "3 Editing : #shopify-section-template--16... #shopify-section-template--1669203…" at bounding box center [936, 378] width 320 height 45
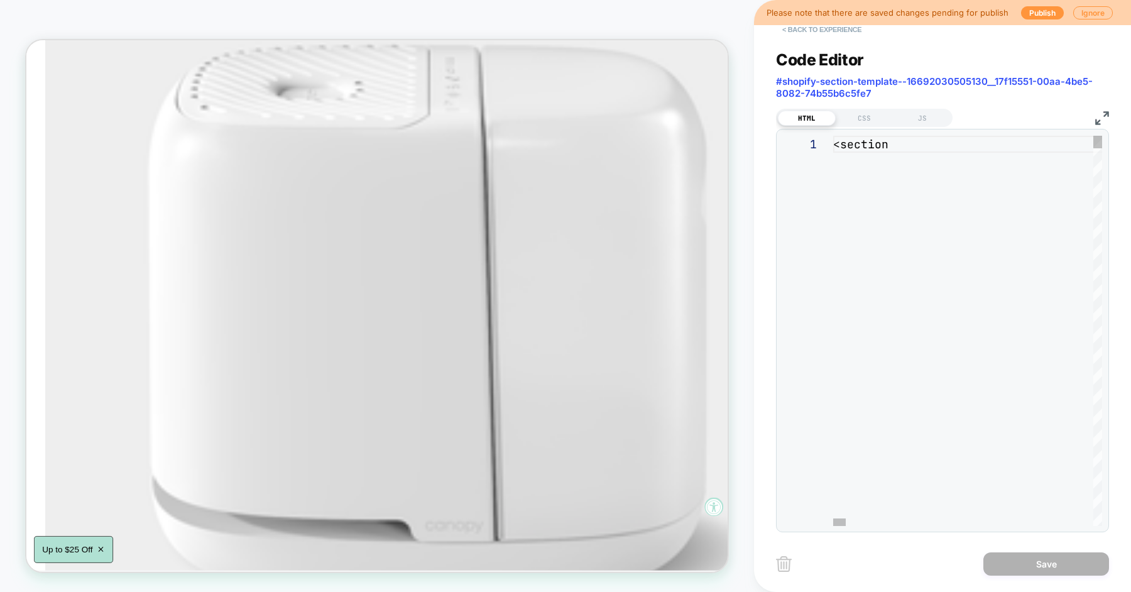
click at [811, 30] on button "< Back to experience" at bounding box center [822, 29] width 92 height 20
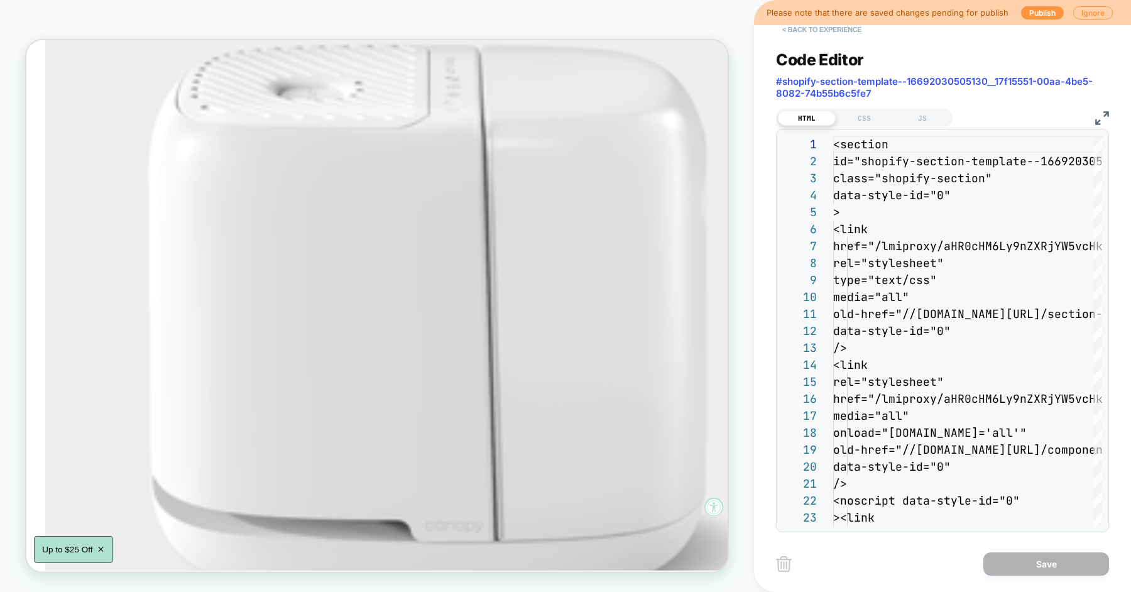
scroll to position [0, 0]
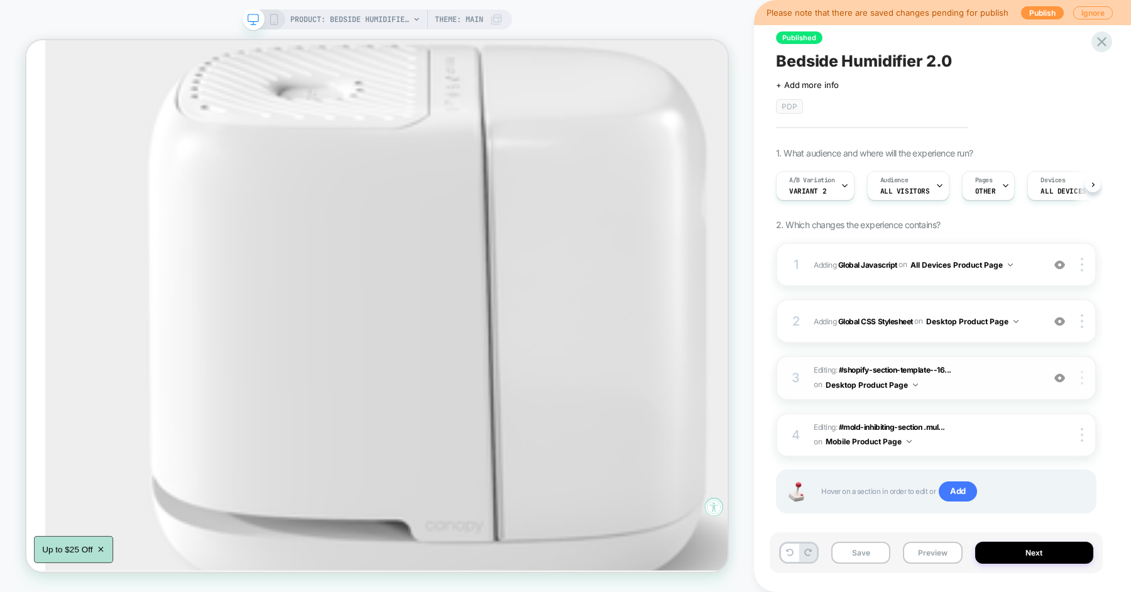
click at [1080, 374] on div at bounding box center [1084, 378] width 24 height 14
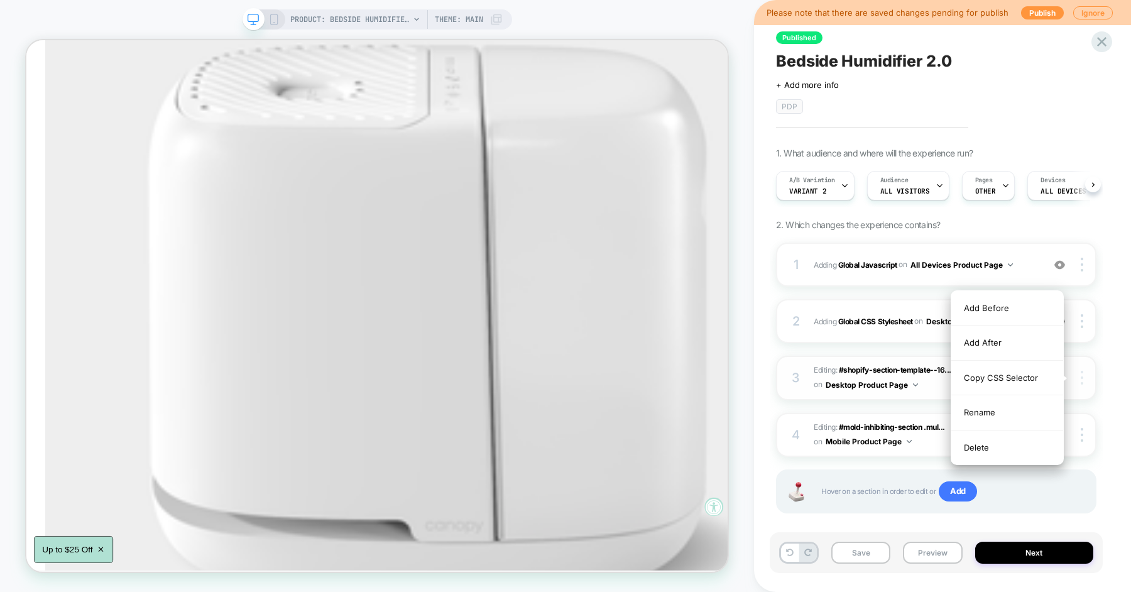
scroll to position [0, 1]
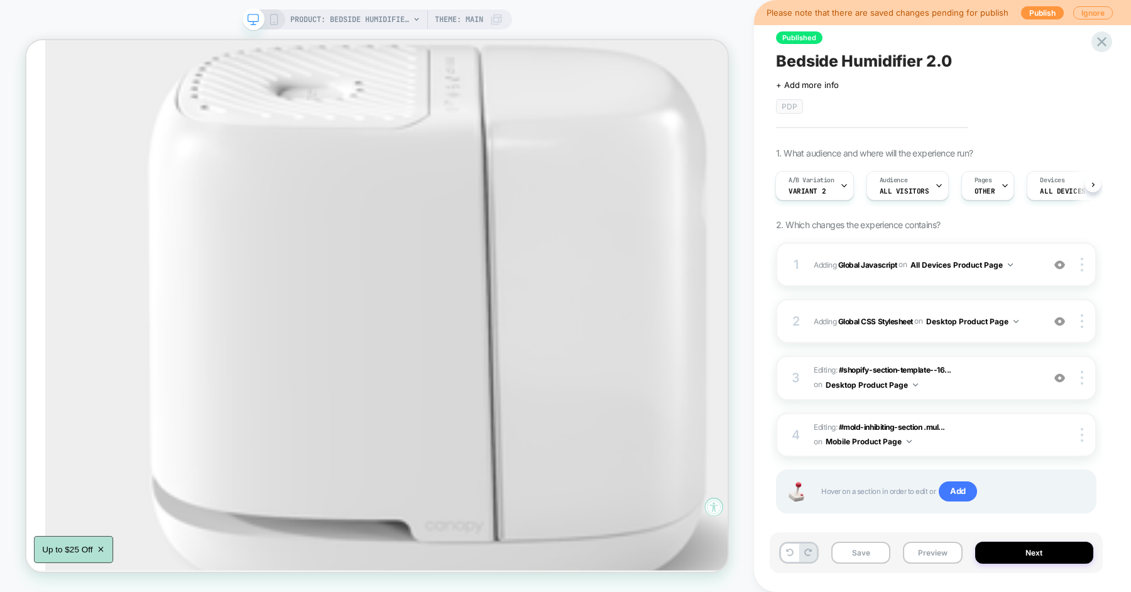
click at [1114, 371] on div "Published Bedside Humidifier 2.0 Click to edit experience details + Add more in…" at bounding box center [942, 296] width 377 height 592
click at [1081, 375] on img at bounding box center [1082, 378] width 3 height 14
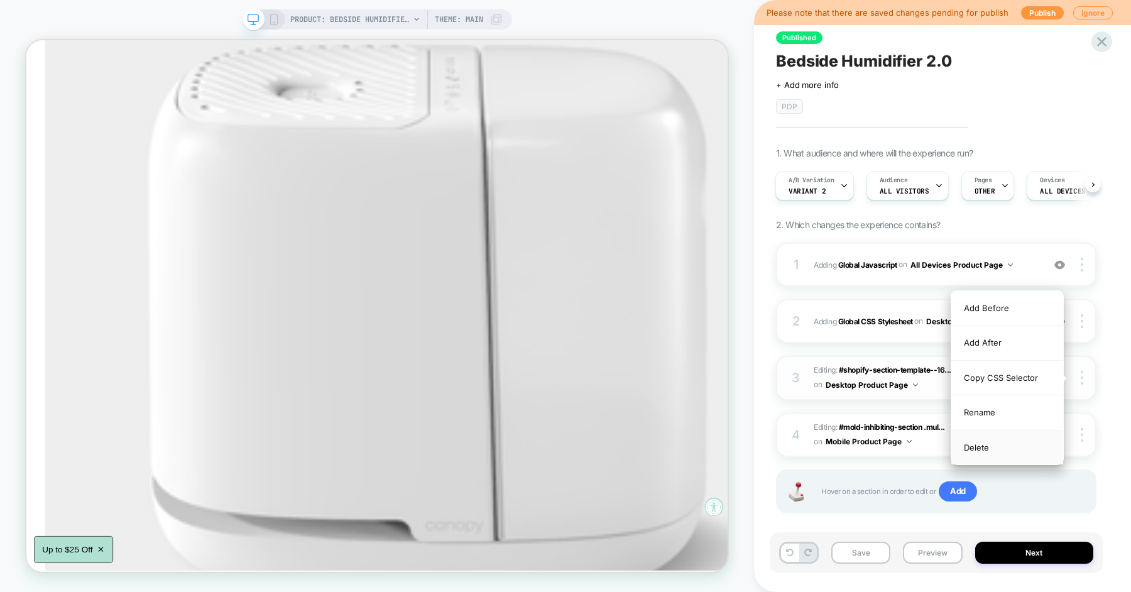
click at [1010, 442] on div "Delete" at bounding box center [1007, 447] width 112 height 34
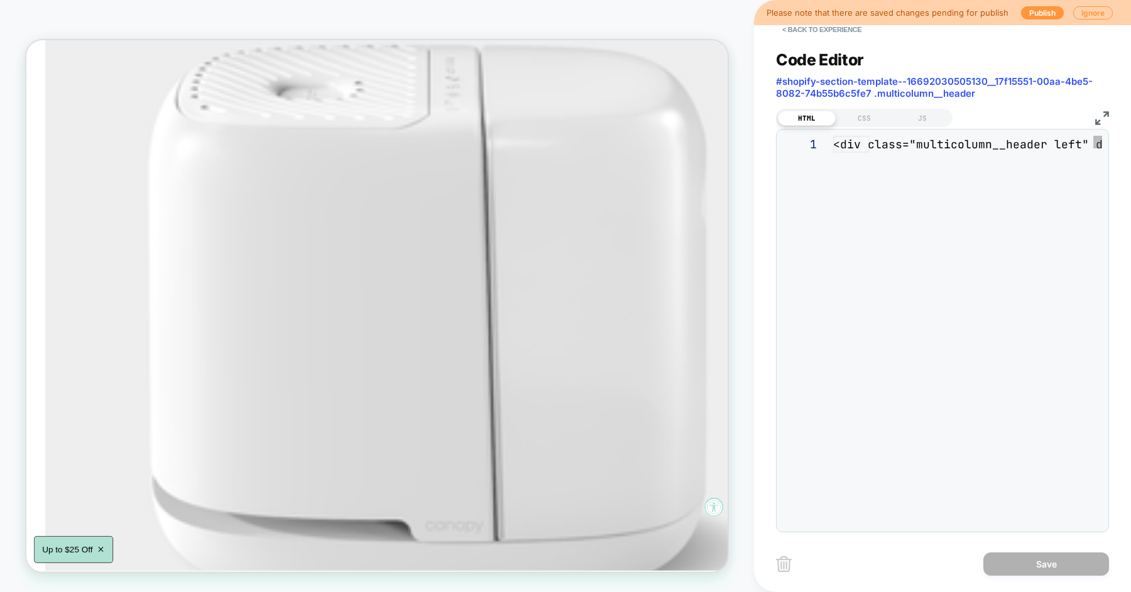
scroll to position [51, 0]
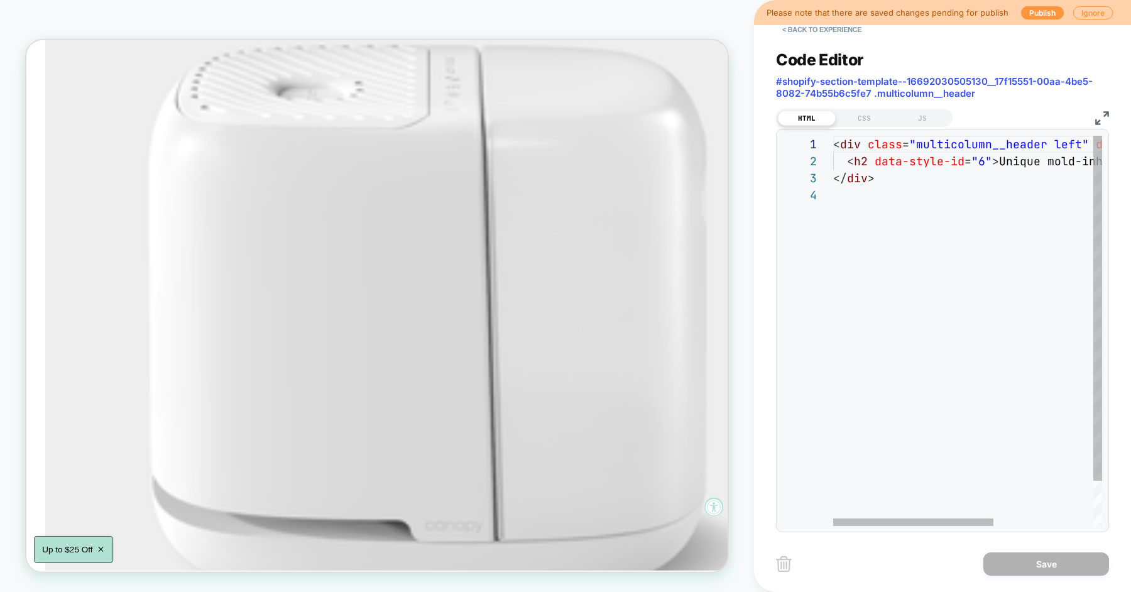
click at [868, 142] on div "< div class = "multicolumn__header left" data-style-id = "0" > < h2 data-style-…" at bounding box center [1051, 356] width 436 height 441
click at [900, 146] on div "< div id = "#mold-inhibiting-section" class = "multicolumn__header left" data-s…" at bounding box center [1143, 356] width 620 height 441
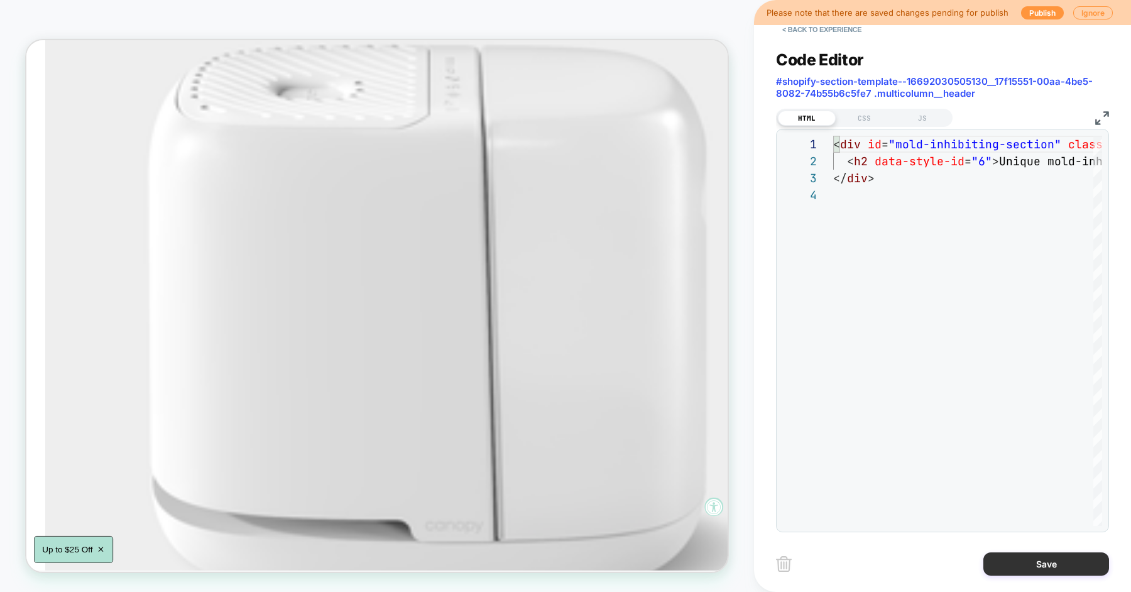
type textarea "**********"
click at [1034, 569] on button "Save" at bounding box center [1046, 563] width 126 height 23
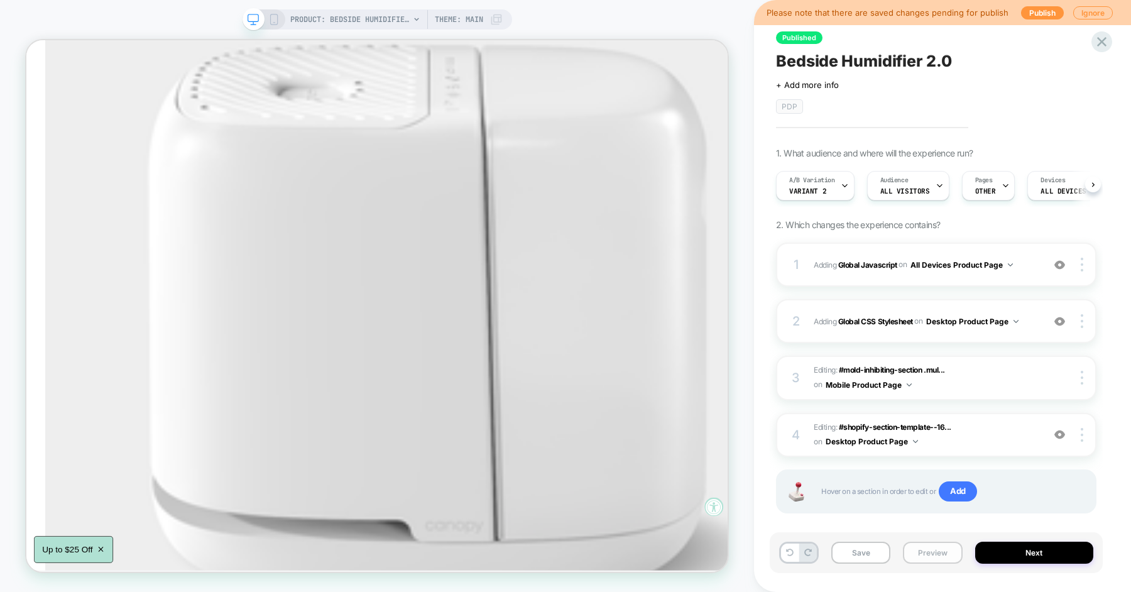
click at [927, 560] on button "Preview" at bounding box center [932, 553] width 59 height 22
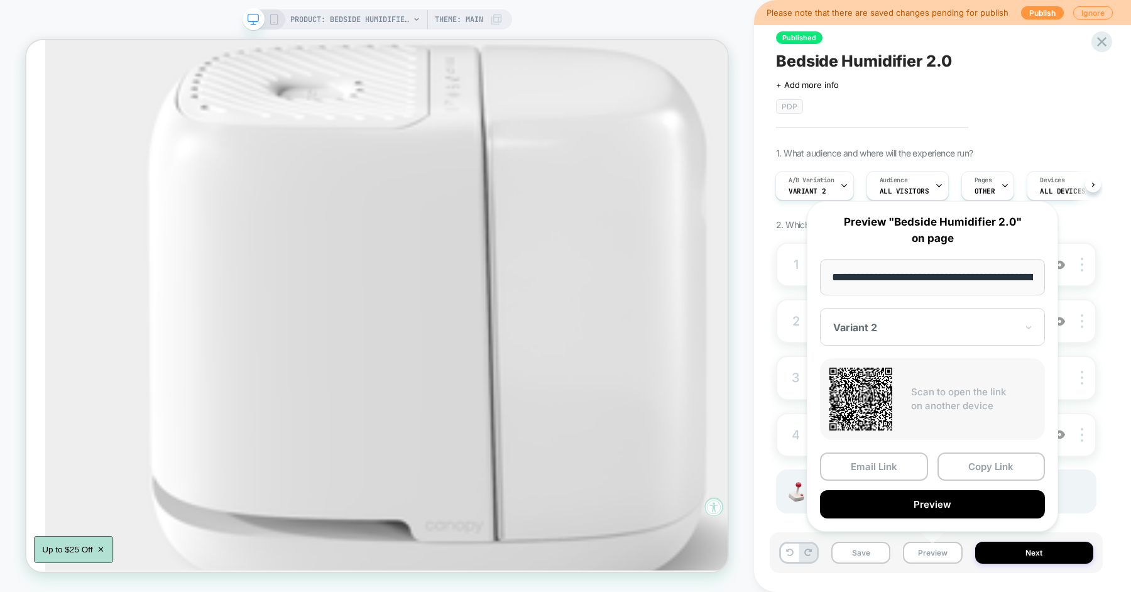
scroll to position [0, 89]
click at [803, 519] on div "**********" at bounding box center [932, 367] width 277 height 356
click at [1021, 272] on input "**********" at bounding box center [933, 277] width 226 height 36
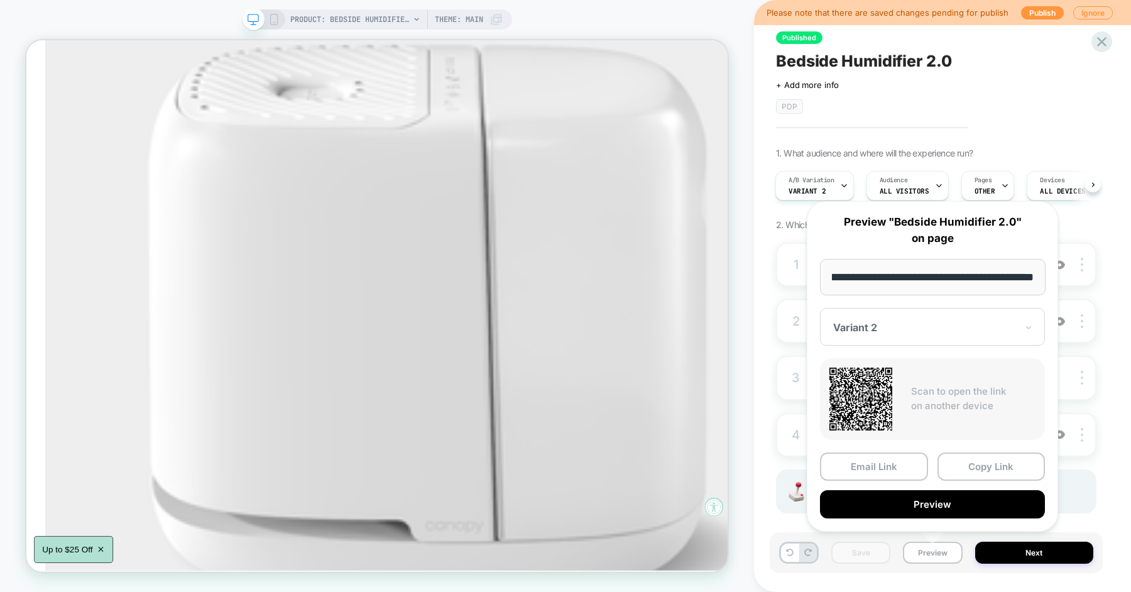
paste input "**********"
type input "**********"
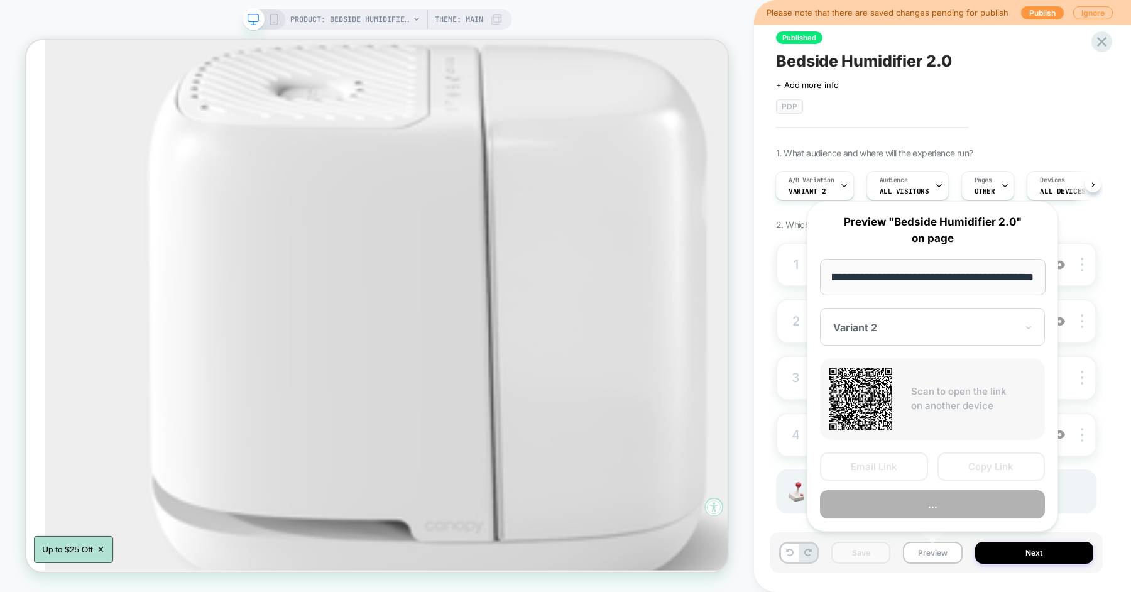
scroll to position [0, 164]
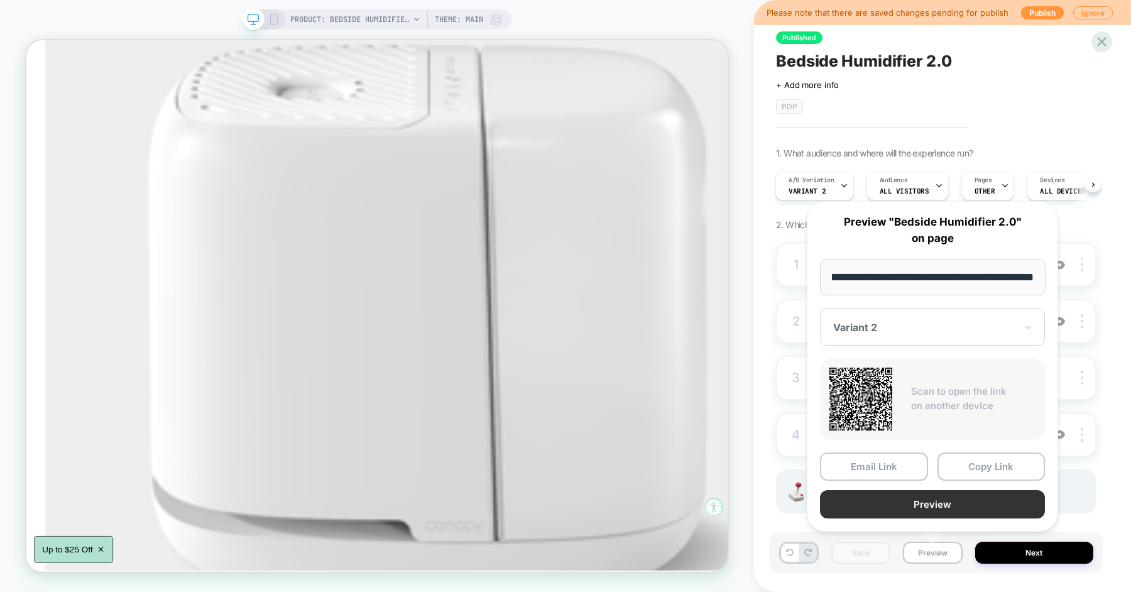
click at [943, 510] on button "Preview" at bounding box center [932, 504] width 225 height 28
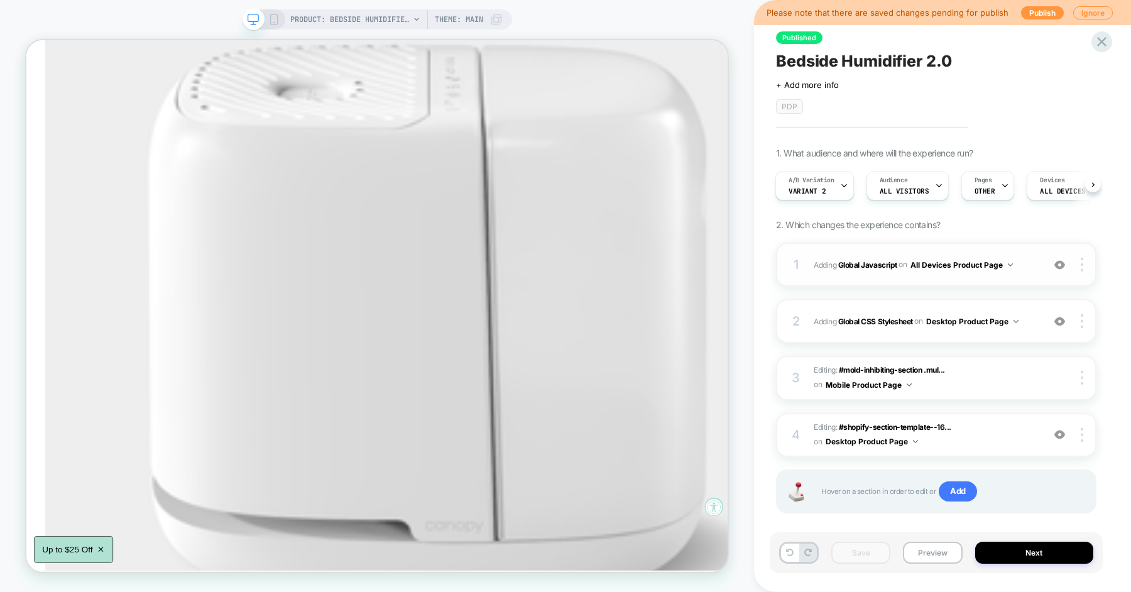
scroll to position [0, 0]
click at [824, 184] on div "A/B Variation Variant 2" at bounding box center [811, 186] width 71 height 28
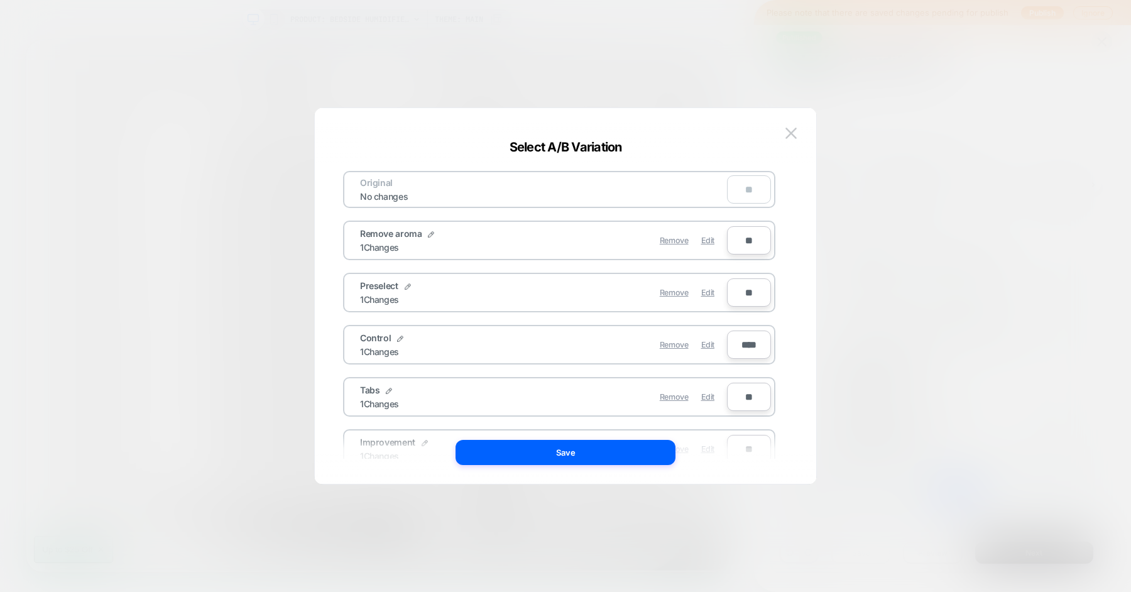
scroll to position [92, 0]
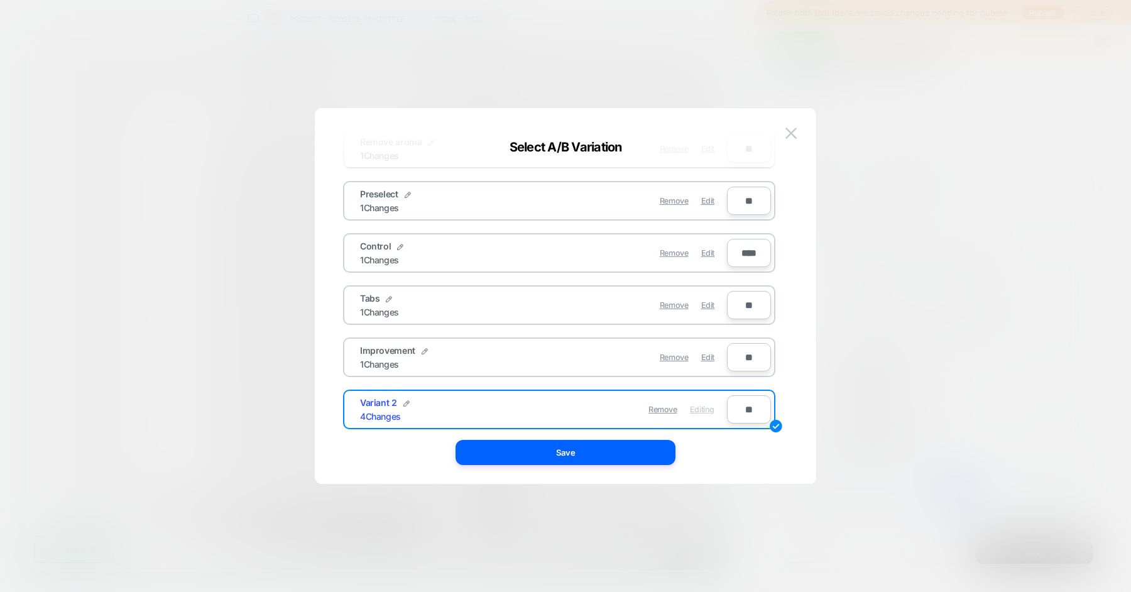
click at [875, 274] on div at bounding box center [565, 296] width 1131 height 592
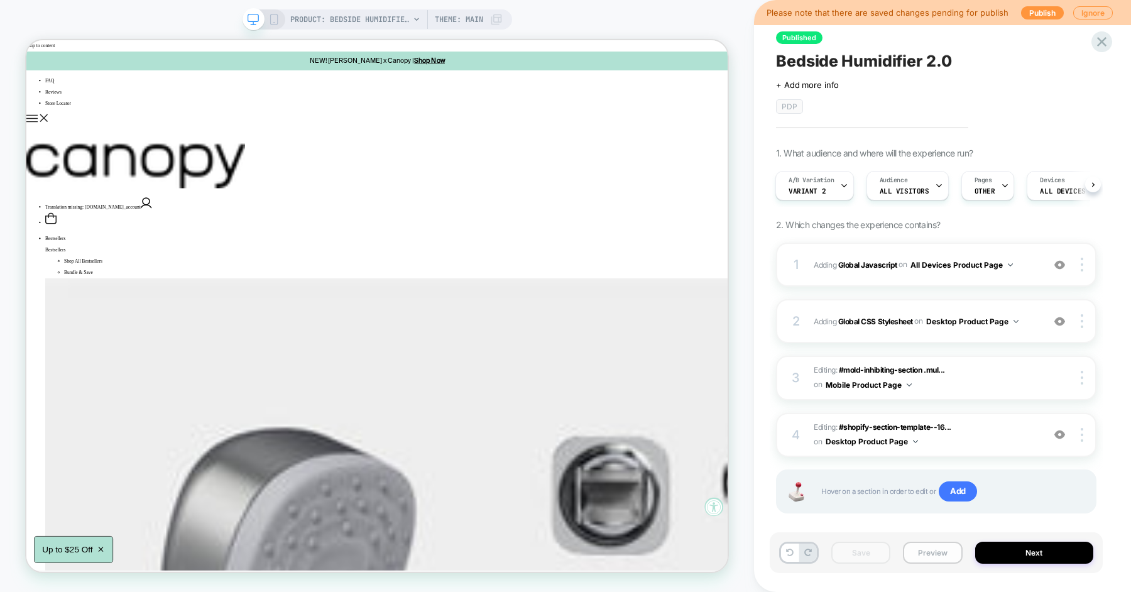
click at [928, 553] on button "Preview" at bounding box center [932, 553] width 59 height 22
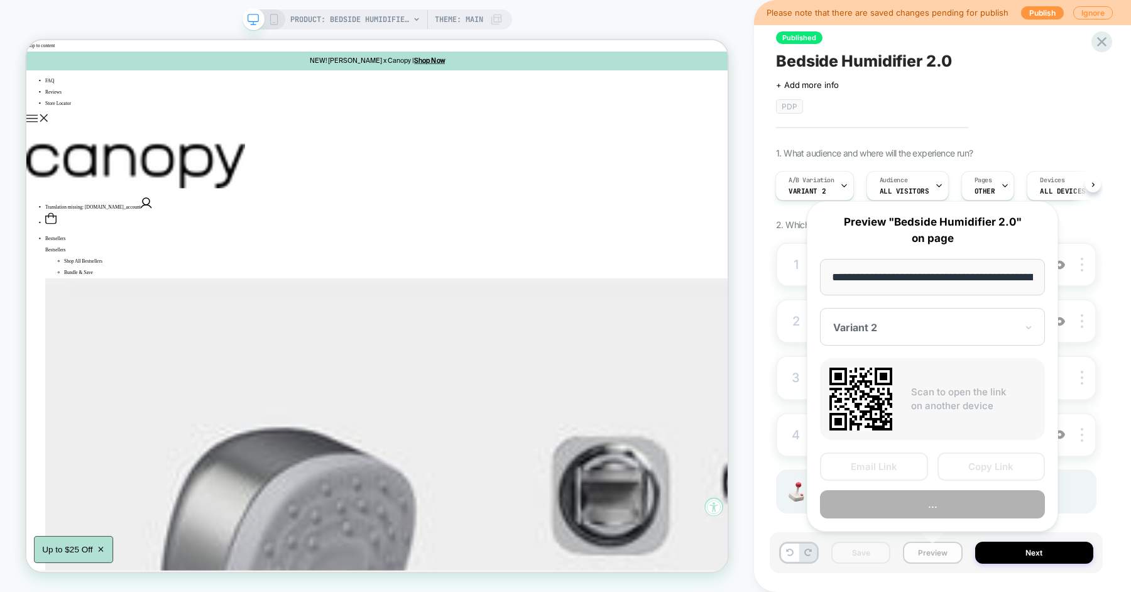
scroll to position [0, 89]
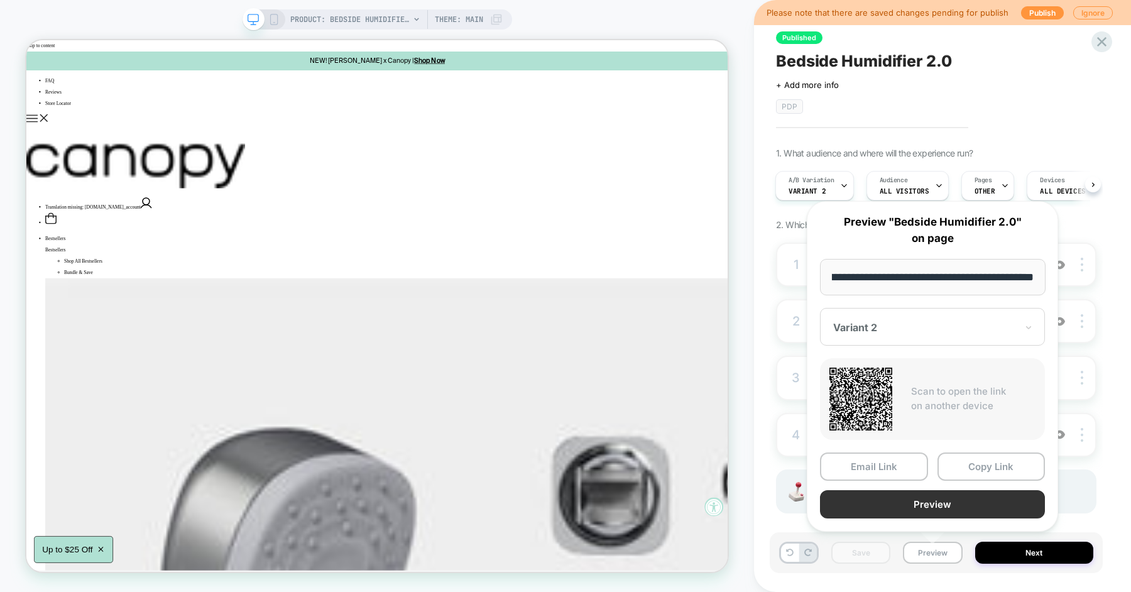
click at [940, 502] on button "Preview" at bounding box center [932, 504] width 225 height 28
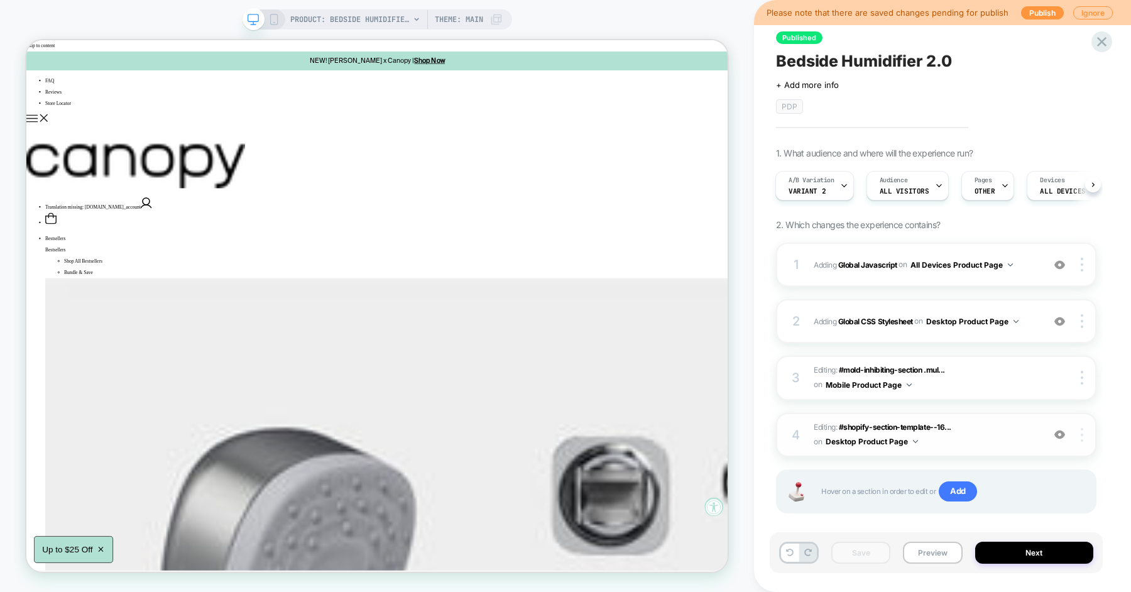
click at [1081, 432] on img at bounding box center [1082, 435] width 3 height 14
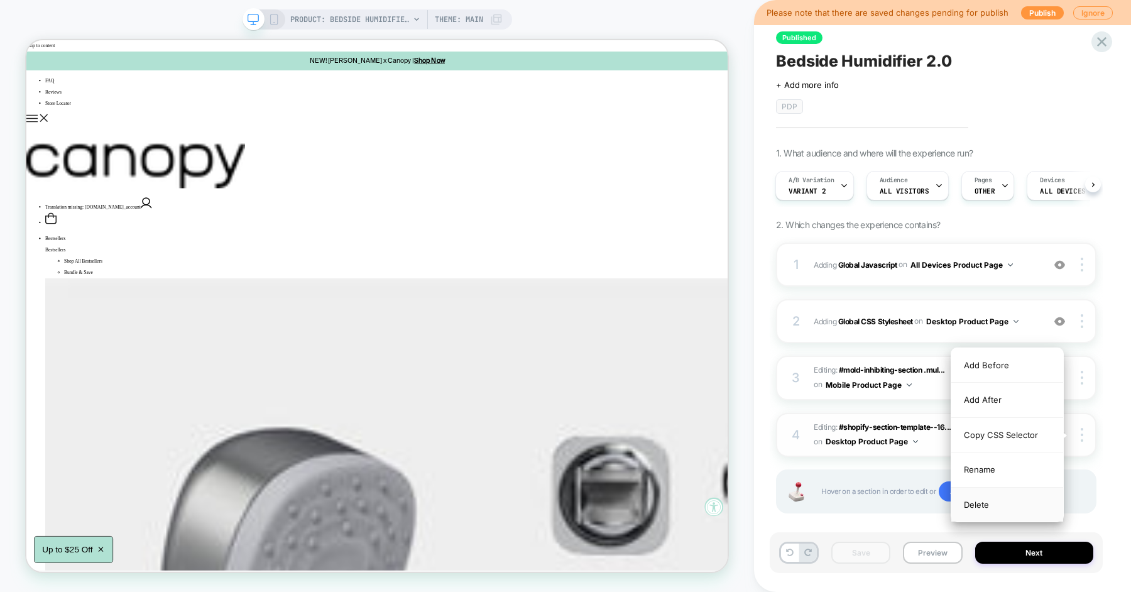
click at [1000, 500] on div "Delete" at bounding box center [1007, 505] width 112 height 34
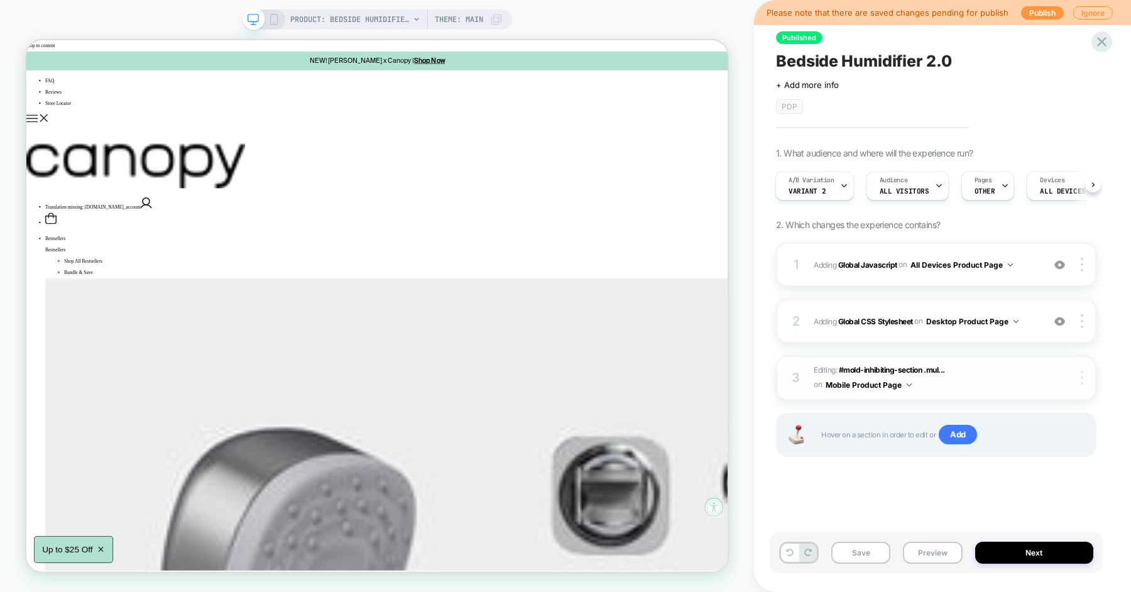
click at [1087, 377] on div at bounding box center [1084, 378] width 24 height 14
click at [1015, 419] on div "Delete" at bounding box center [1007, 412] width 112 height 34
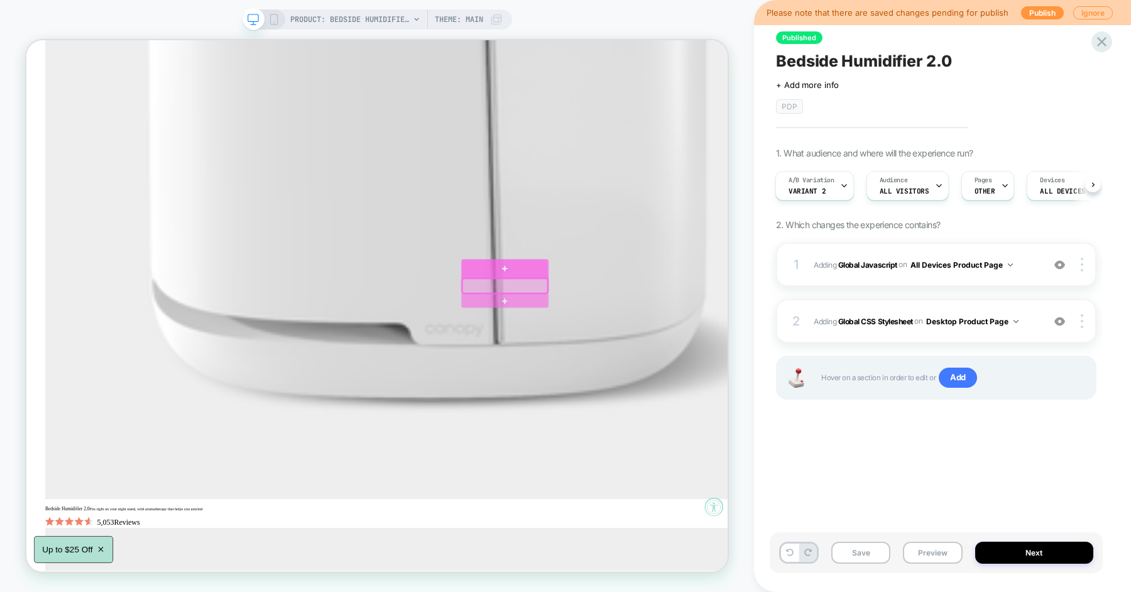
scroll to position [1997, 0]
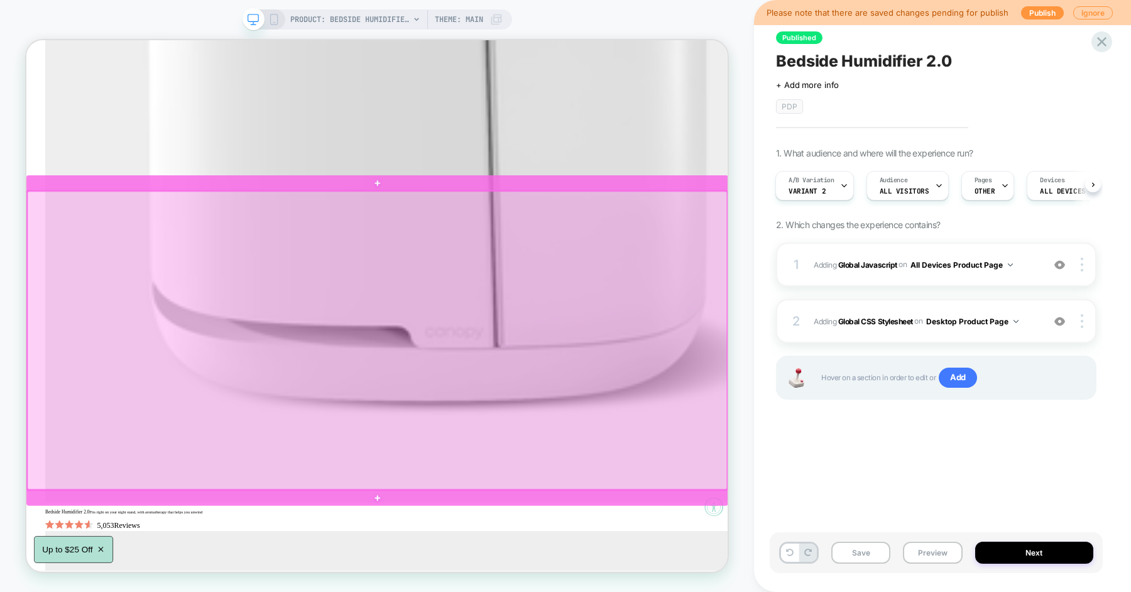
click at [471, 253] on div at bounding box center [494, 441] width 933 height 398
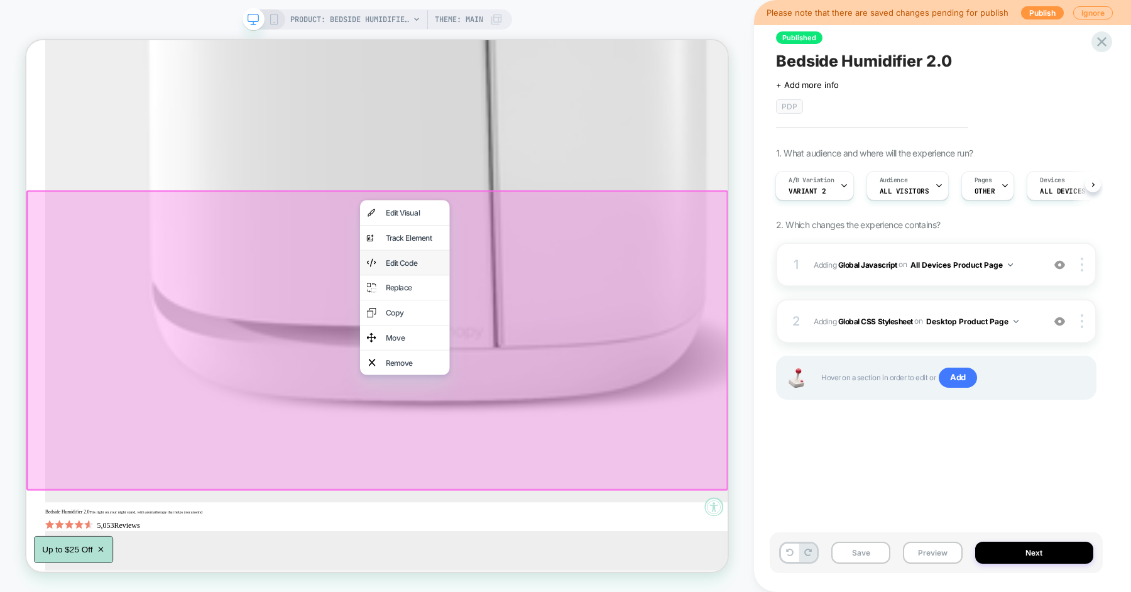
click at [519, 323] on div "Edit Code" at bounding box center [530, 336] width 119 height 33
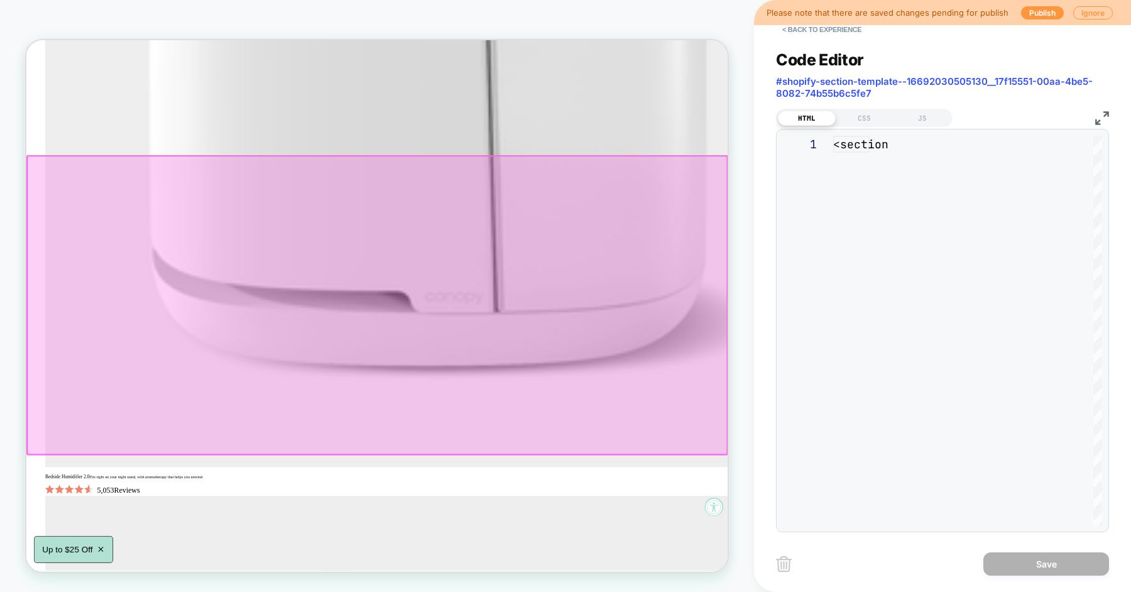
scroll to position [136, 0]
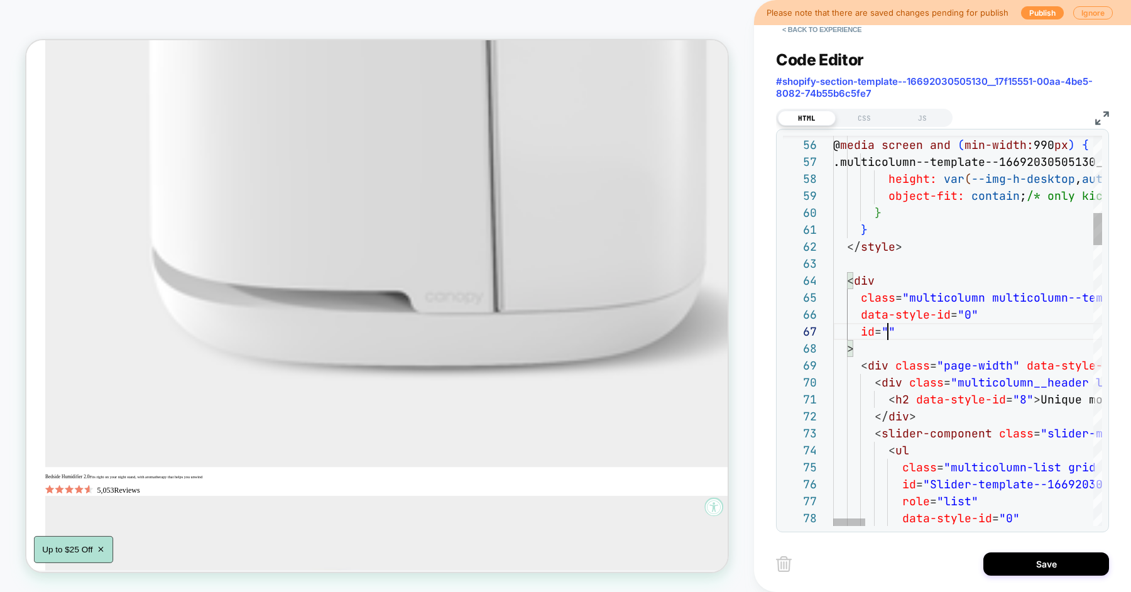
scroll to position [101, 217]
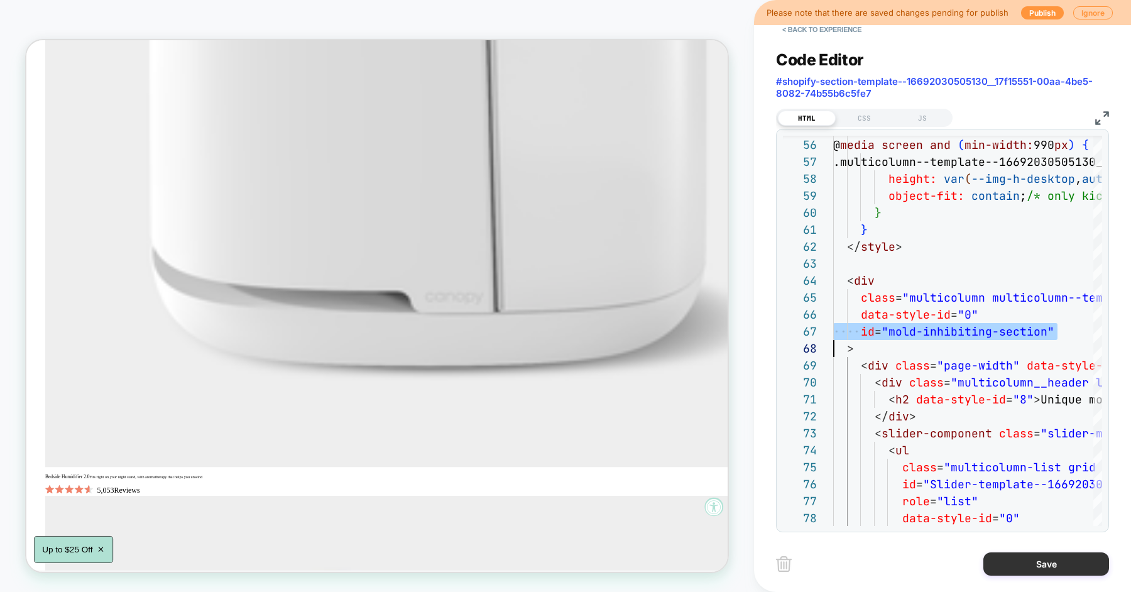
type textarea "**********"
click at [1022, 564] on button "Save" at bounding box center [1046, 563] width 126 height 23
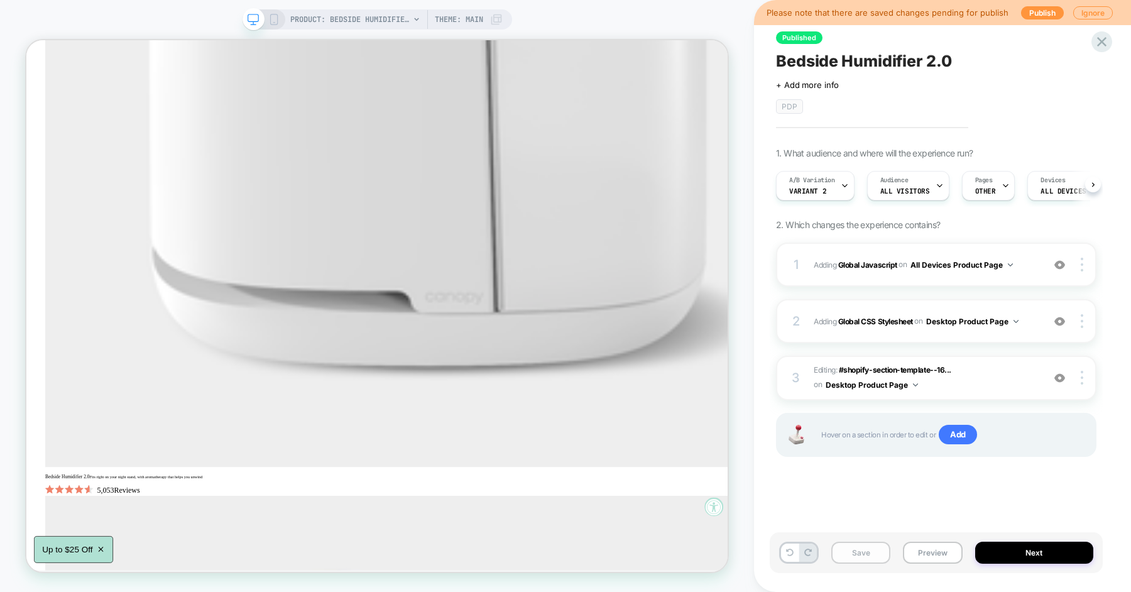
scroll to position [0, 1]
click at [859, 545] on button "Save" at bounding box center [860, 553] width 59 height 22
click at [275, 30] on div "PRODUCT: Bedside Humidifier 2.0 [canopy] PRODUCT: Bedside Humidifier 2.0 [canop…" at bounding box center [377, 296] width 754 height 567
click at [276, 14] on icon at bounding box center [273, 19] width 11 height 11
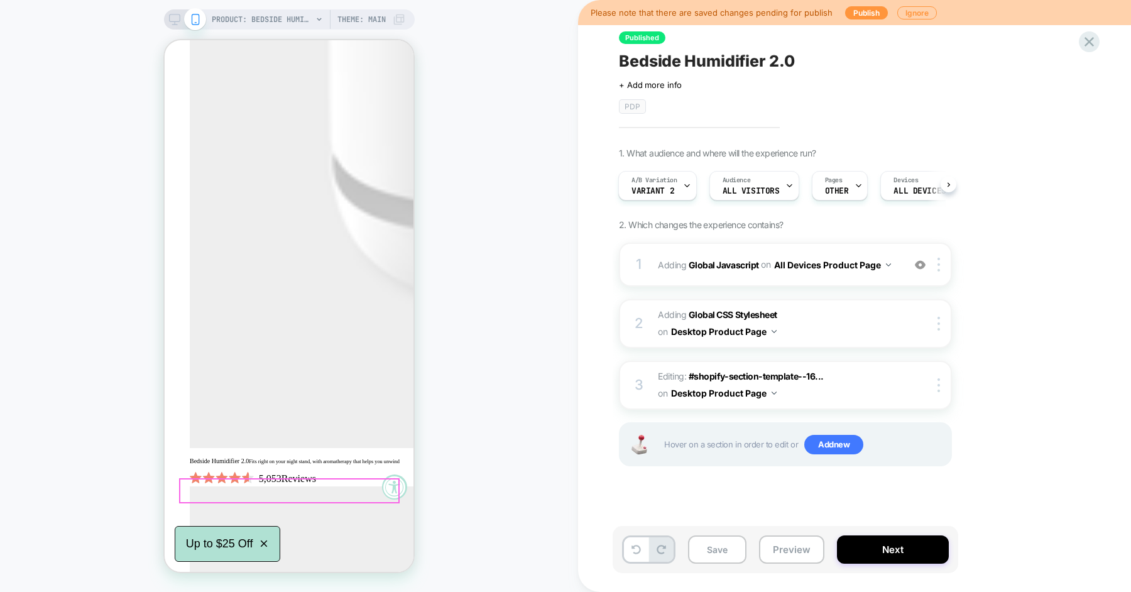
scroll to position [2878, 0]
